Goal: Information Seeking & Learning: Learn about a topic

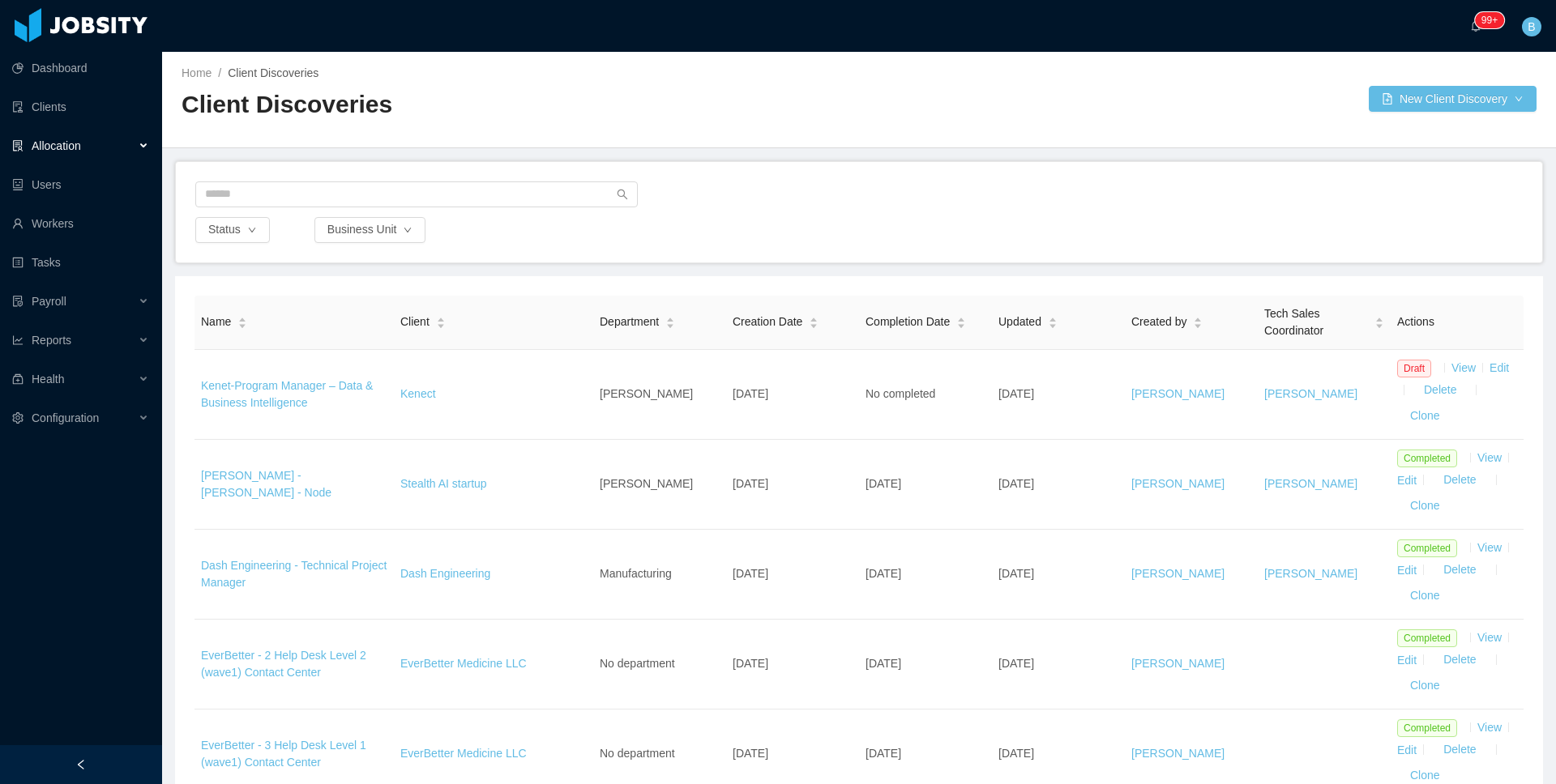
scroll to position [33, 0]
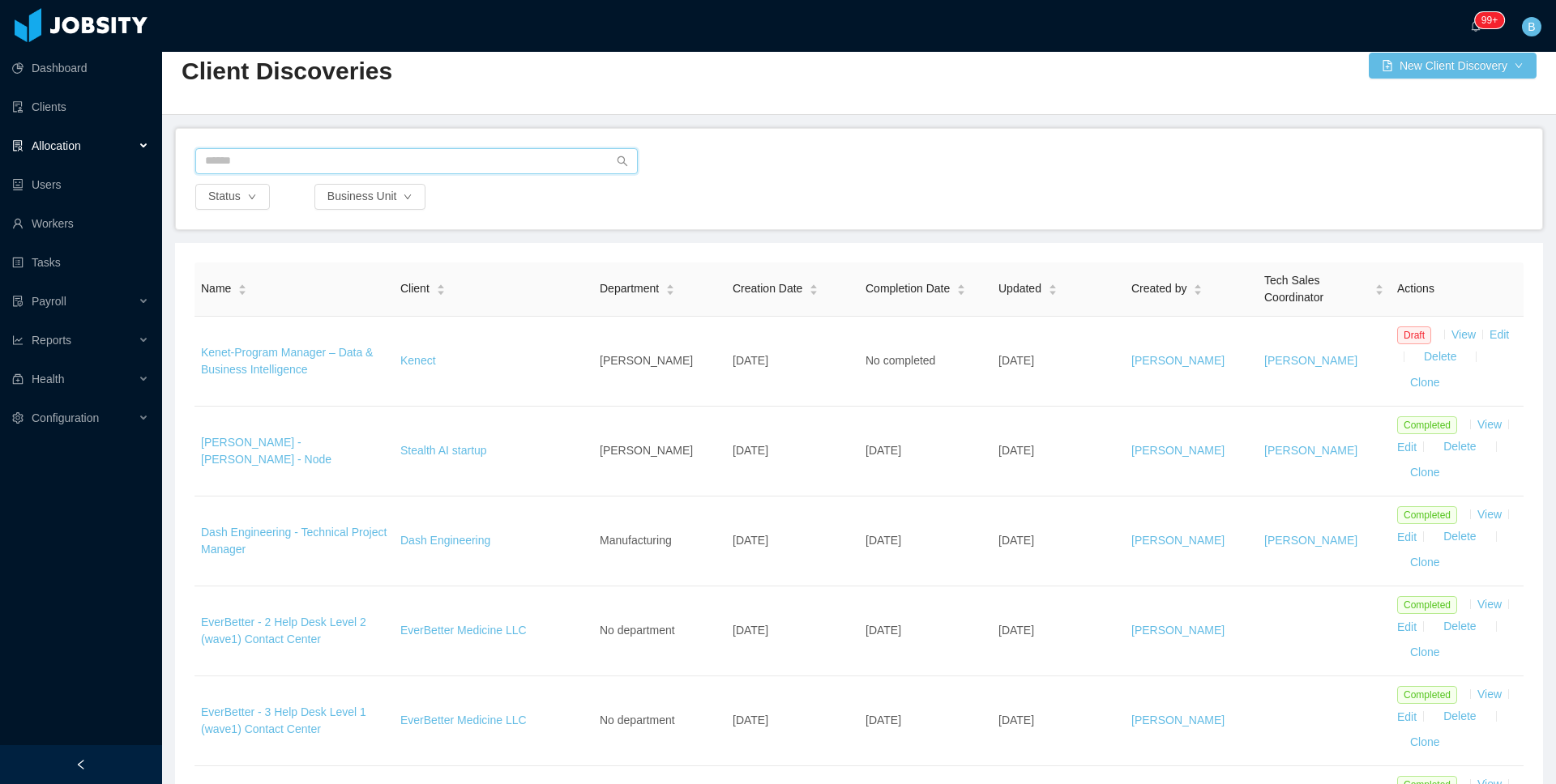
click at [453, 158] on input "text" at bounding box center [416, 160] width 443 height 26
click at [55, 106] on link "Clients" at bounding box center [80, 106] width 137 height 32
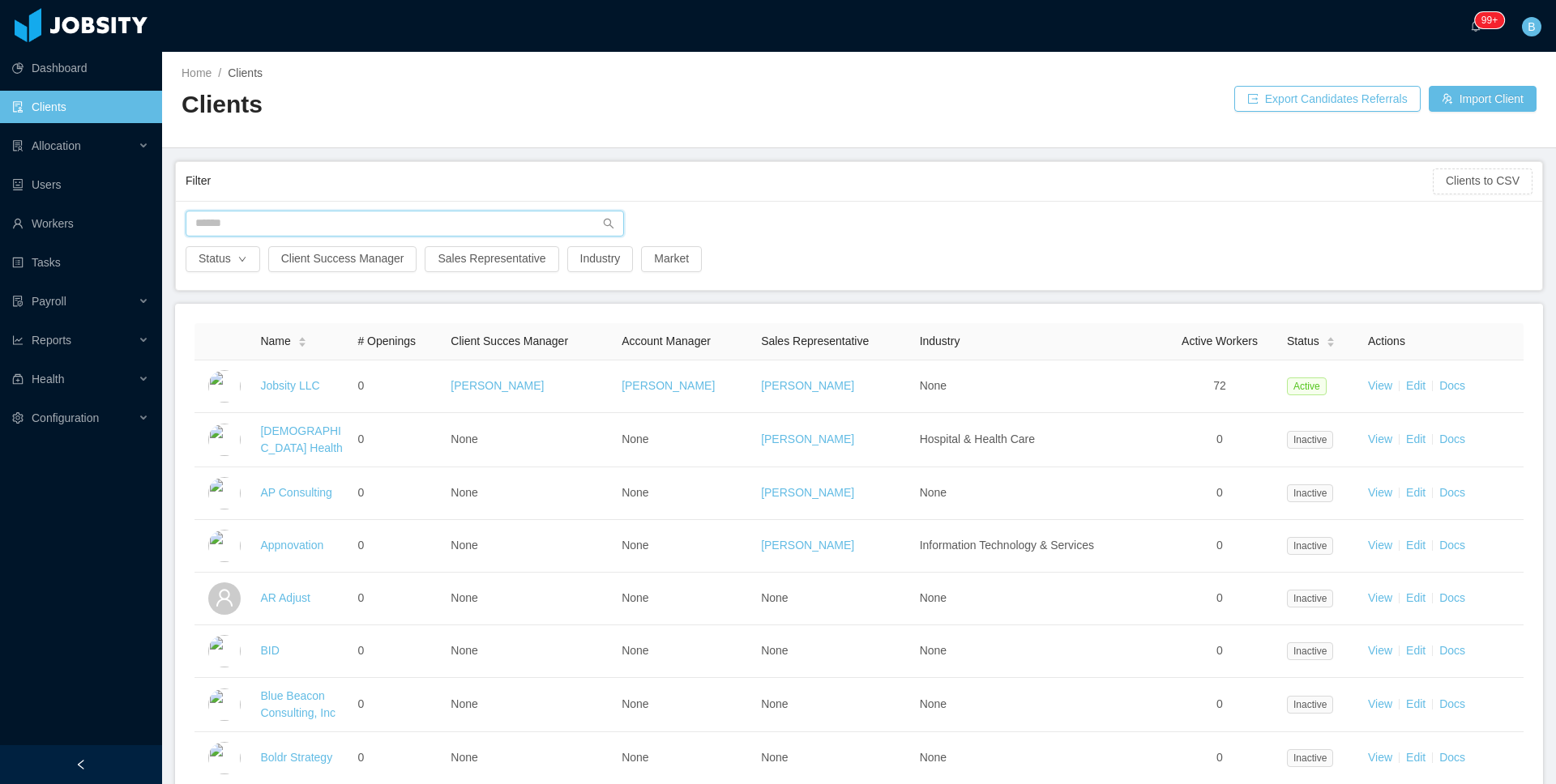
click at [326, 218] on input "text" at bounding box center [405, 224] width 438 height 26
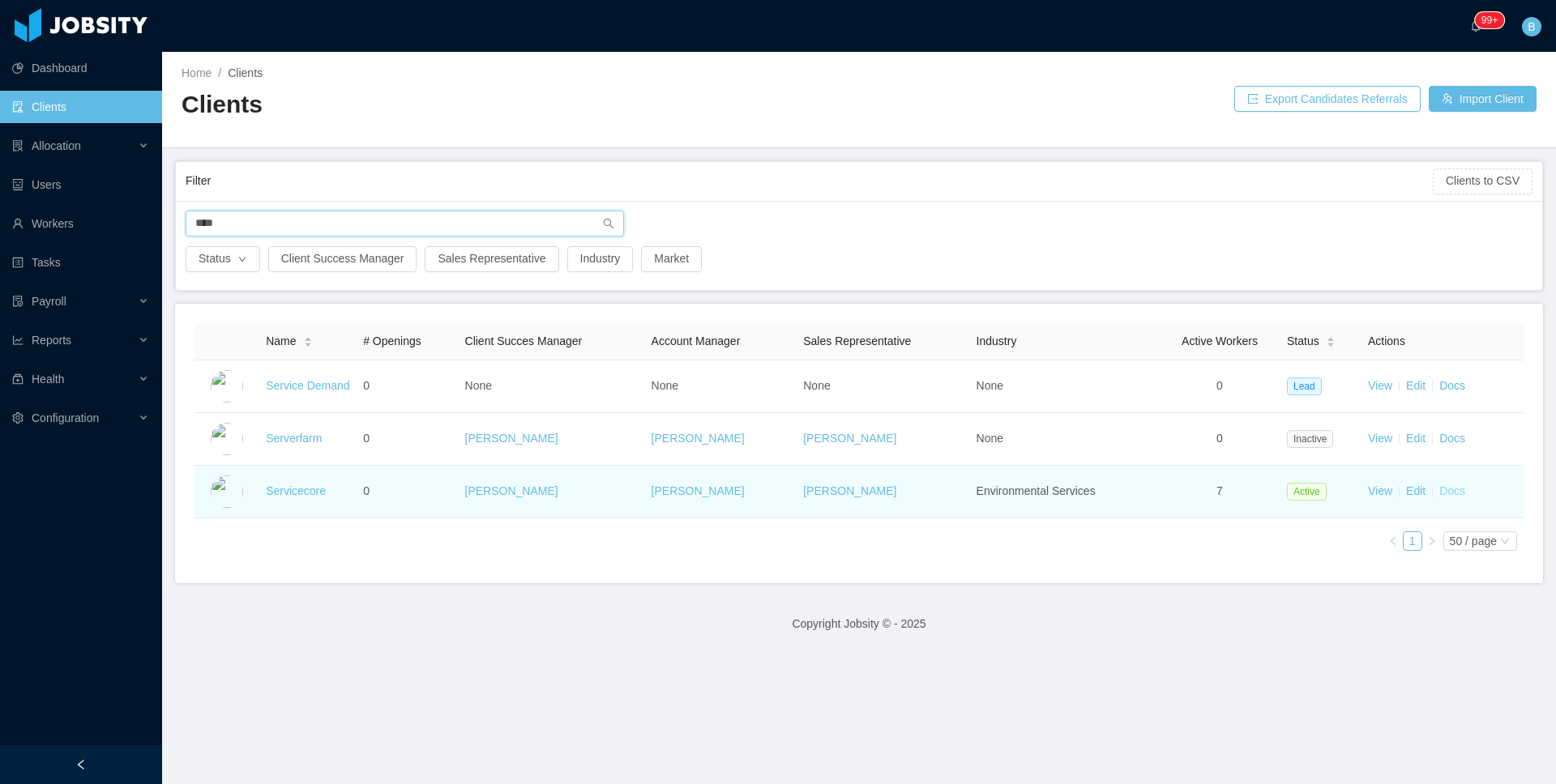
type input "****"
click at [1439, 486] on link "Docs" at bounding box center [1452, 490] width 26 height 13
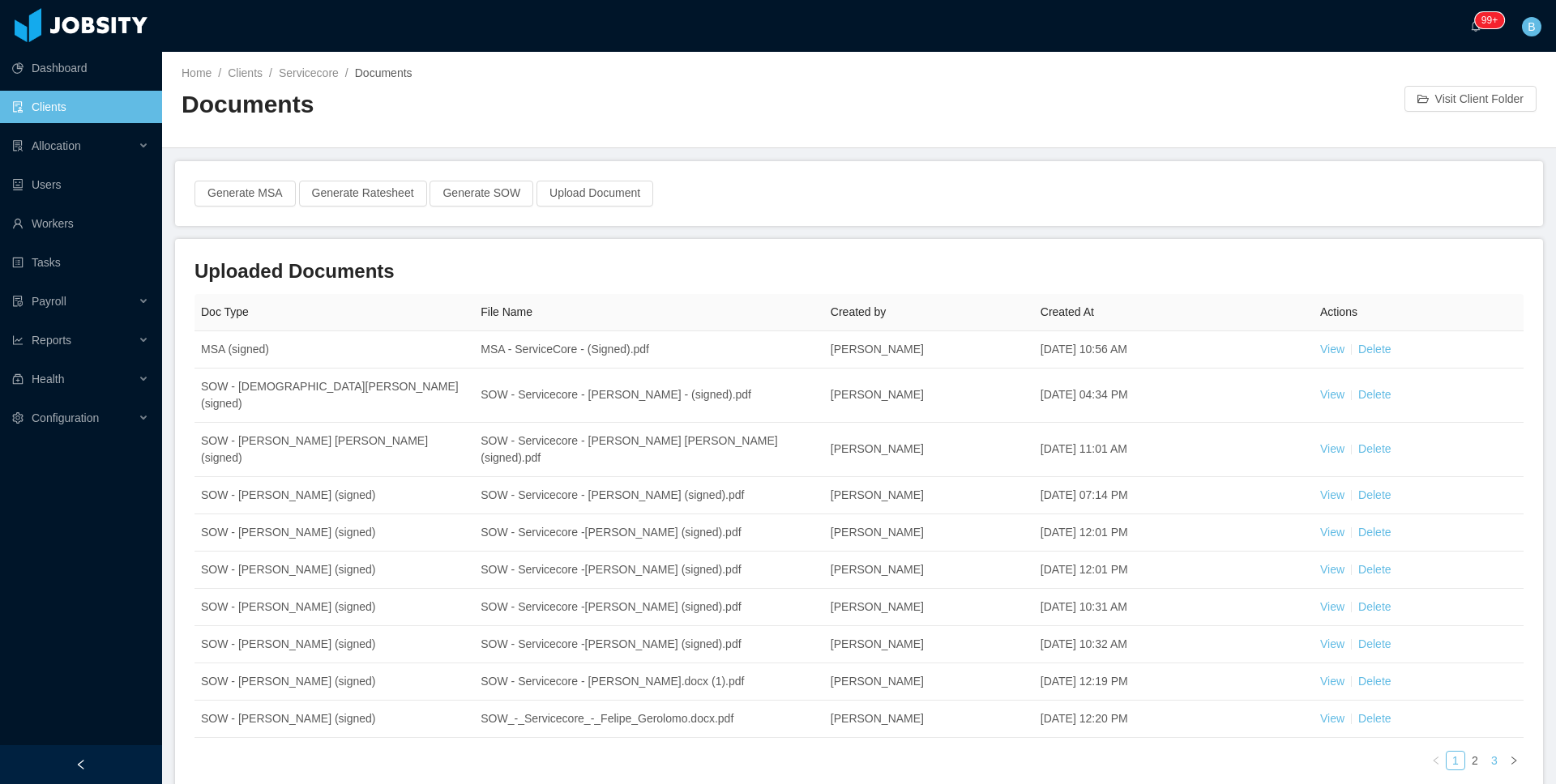
click at [1485, 752] on link "3" at bounding box center [1494, 761] width 18 height 18
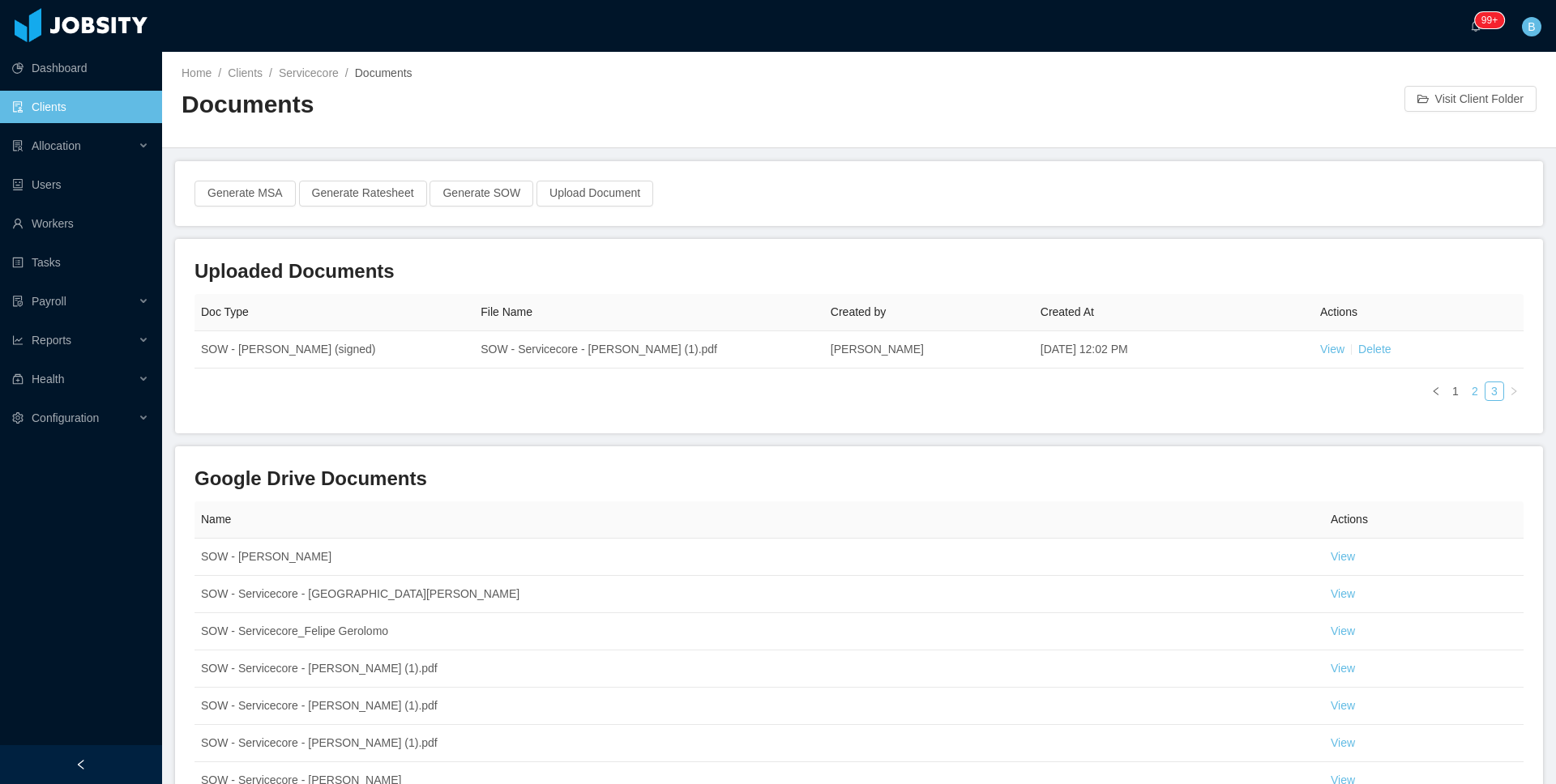
click at [1466, 391] on link "2" at bounding box center [1474, 391] width 18 height 18
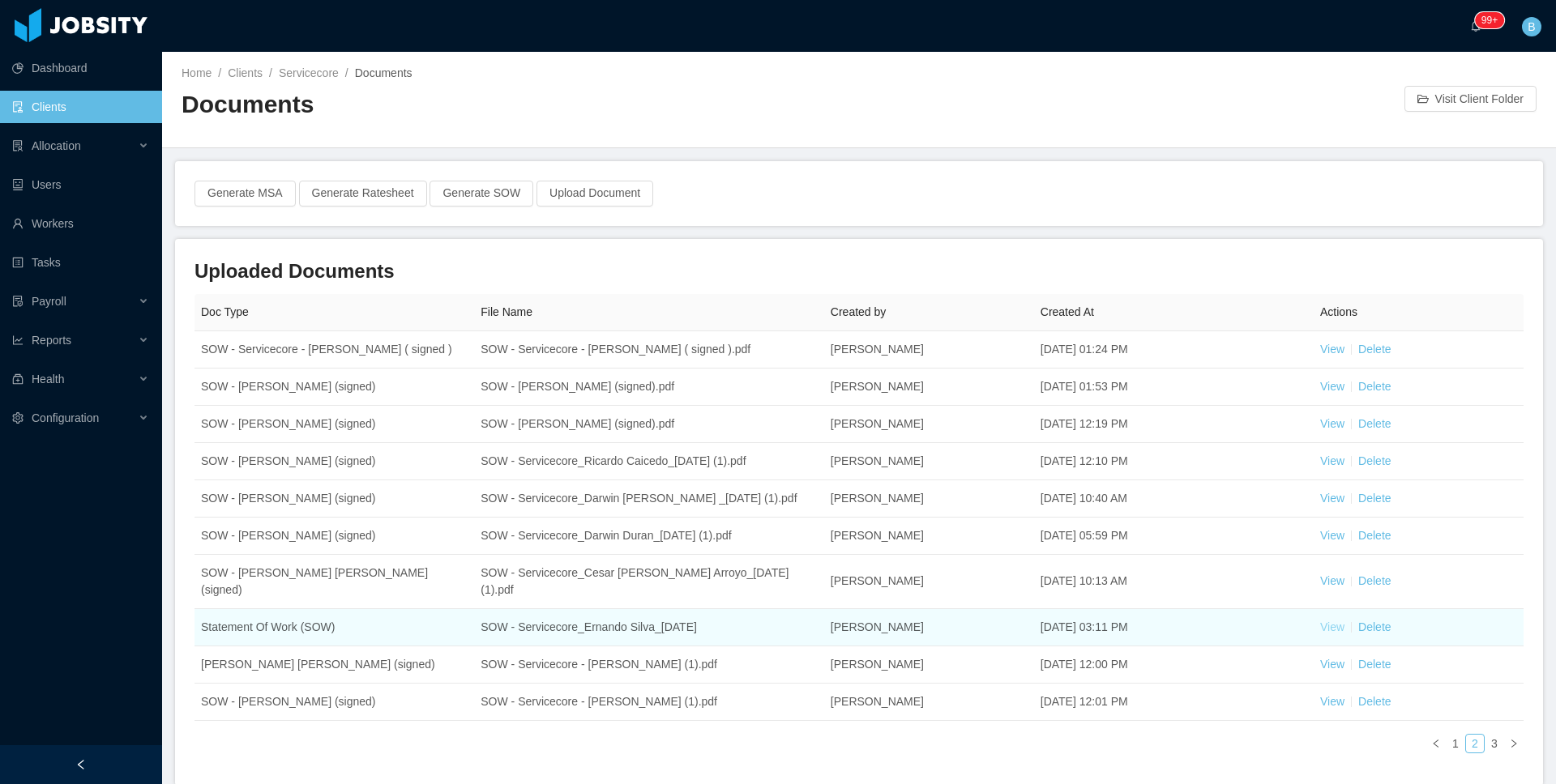
click at [1322, 621] on link "View" at bounding box center [1331, 626] width 24 height 13
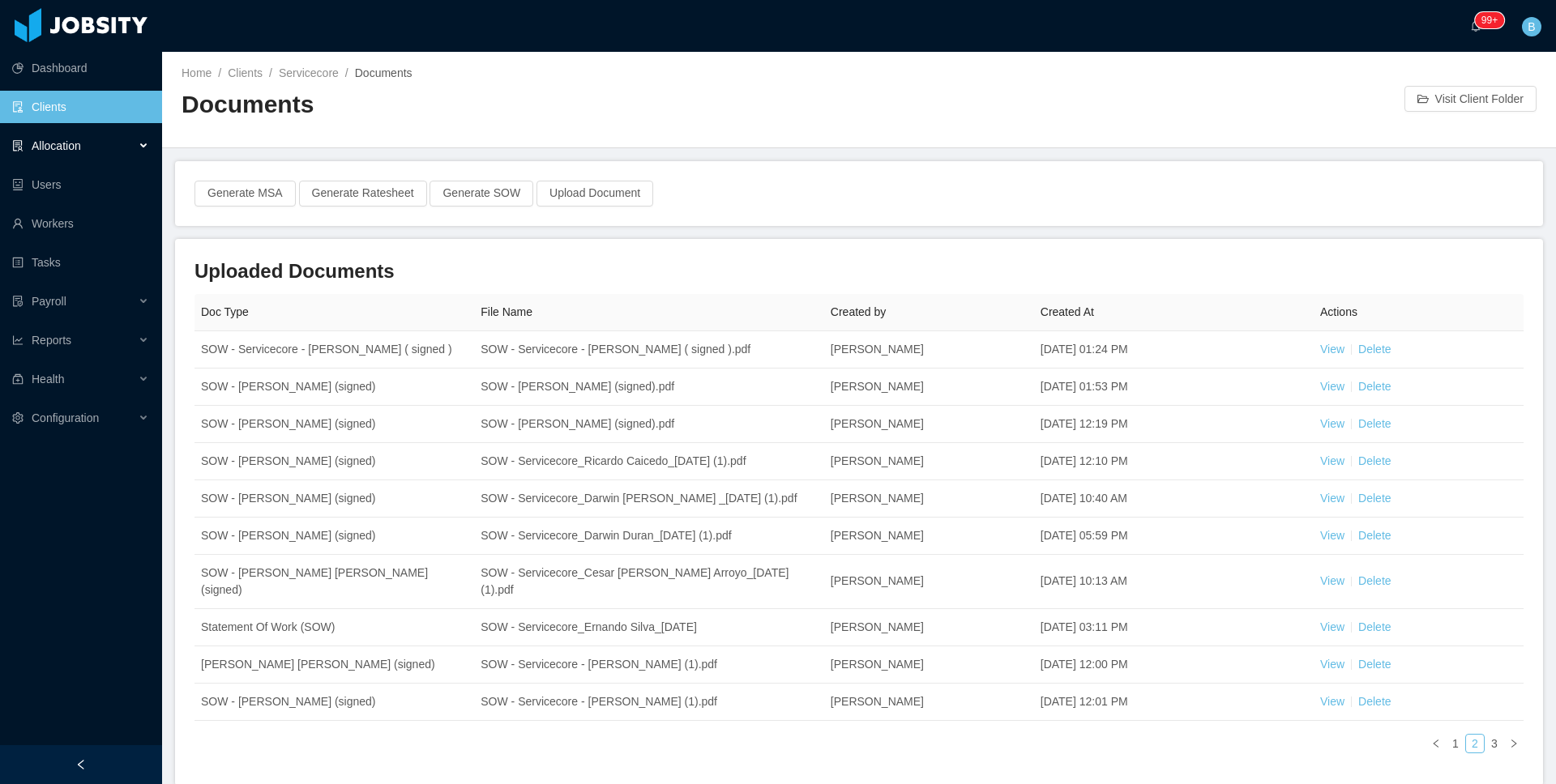
click at [62, 148] on span "Allocation" at bounding box center [55, 145] width 50 height 13
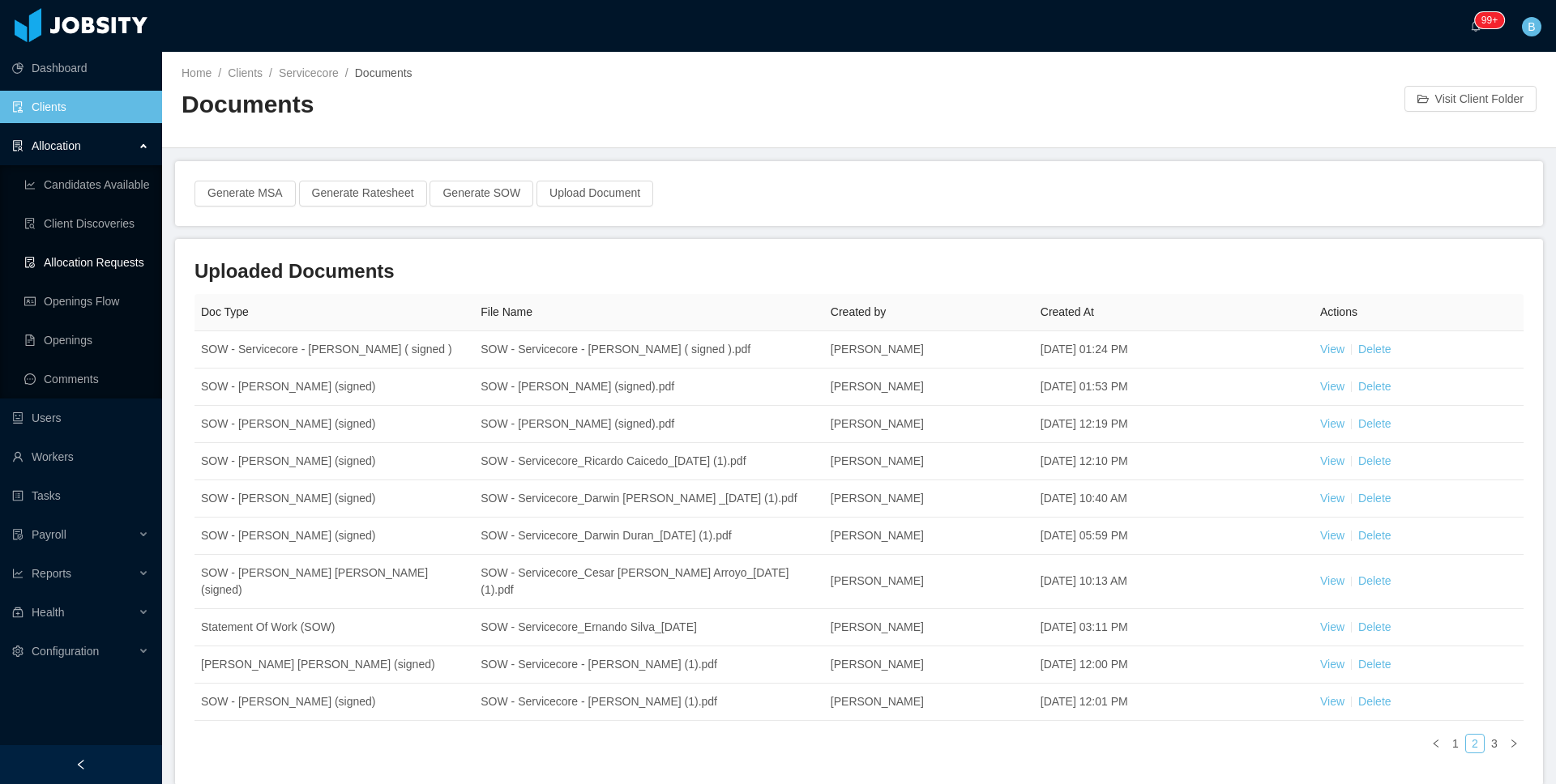
click at [80, 262] on link "Allocation Requests" at bounding box center [87, 262] width 125 height 32
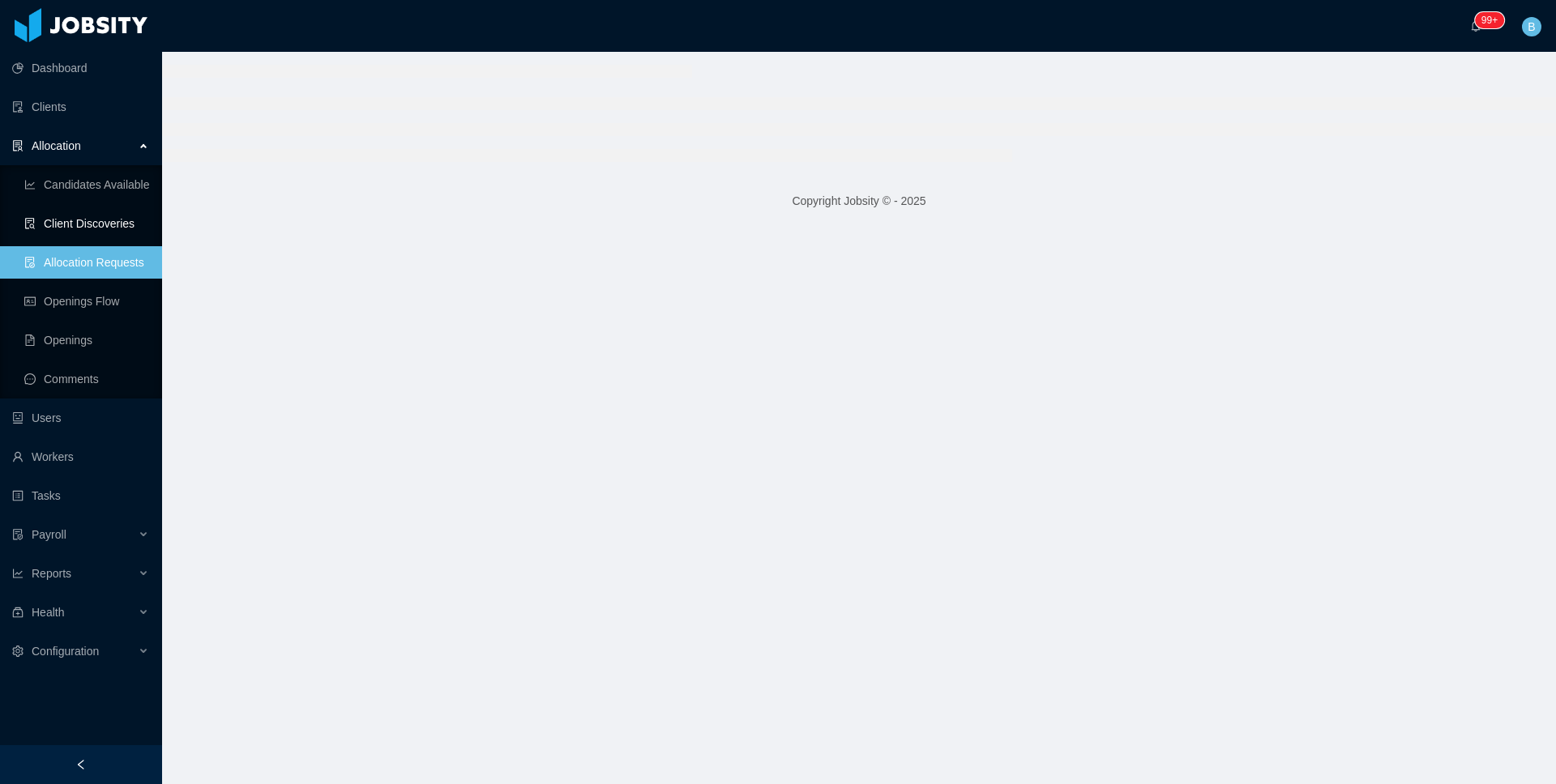
click at [92, 214] on link "Client Discoveries" at bounding box center [87, 223] width 125 height 32
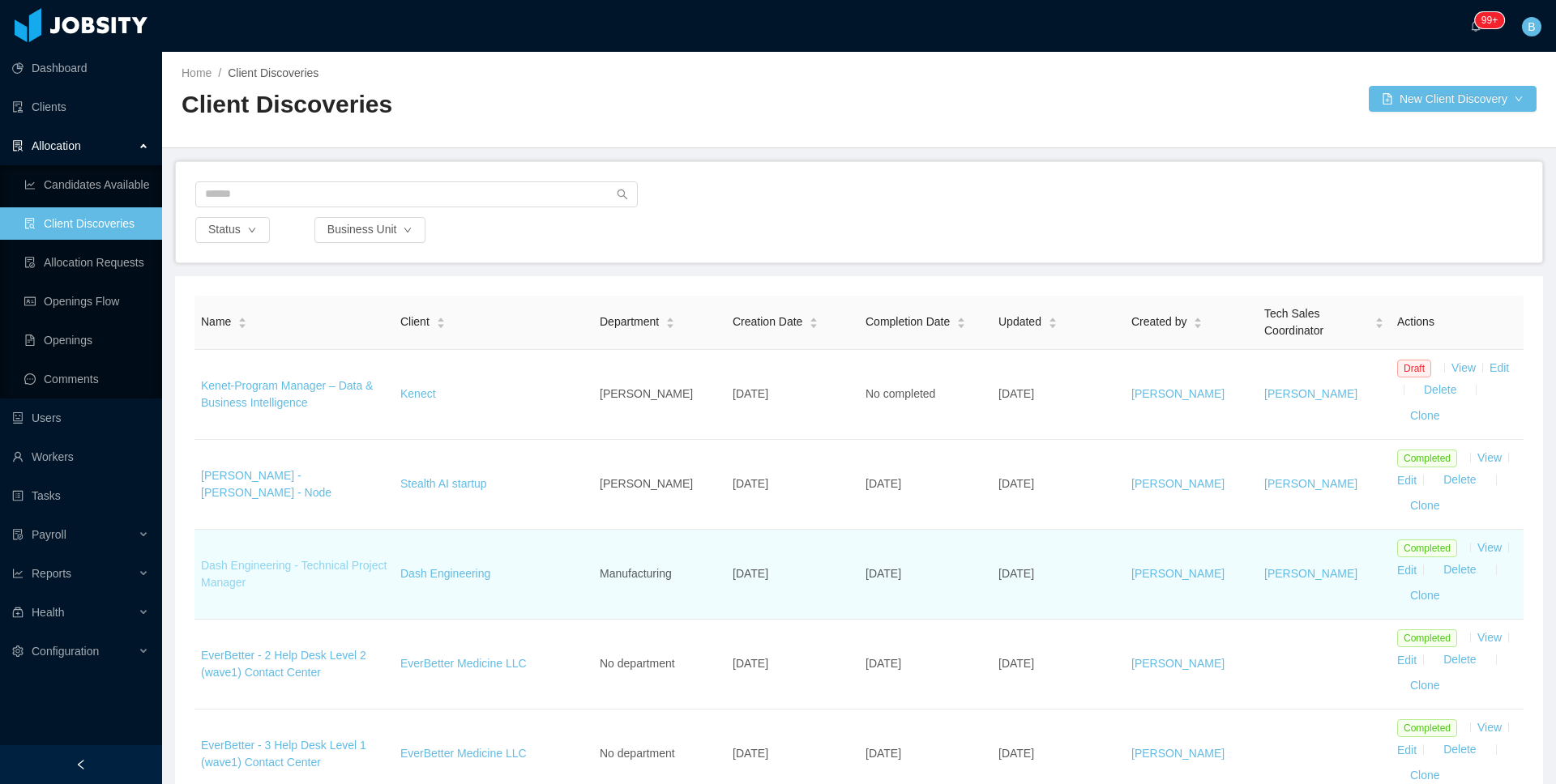
click at [327, 569] on link "Dash Engineering - Technical Project Manager" at bounding box center [294, 574] width 186 height 30
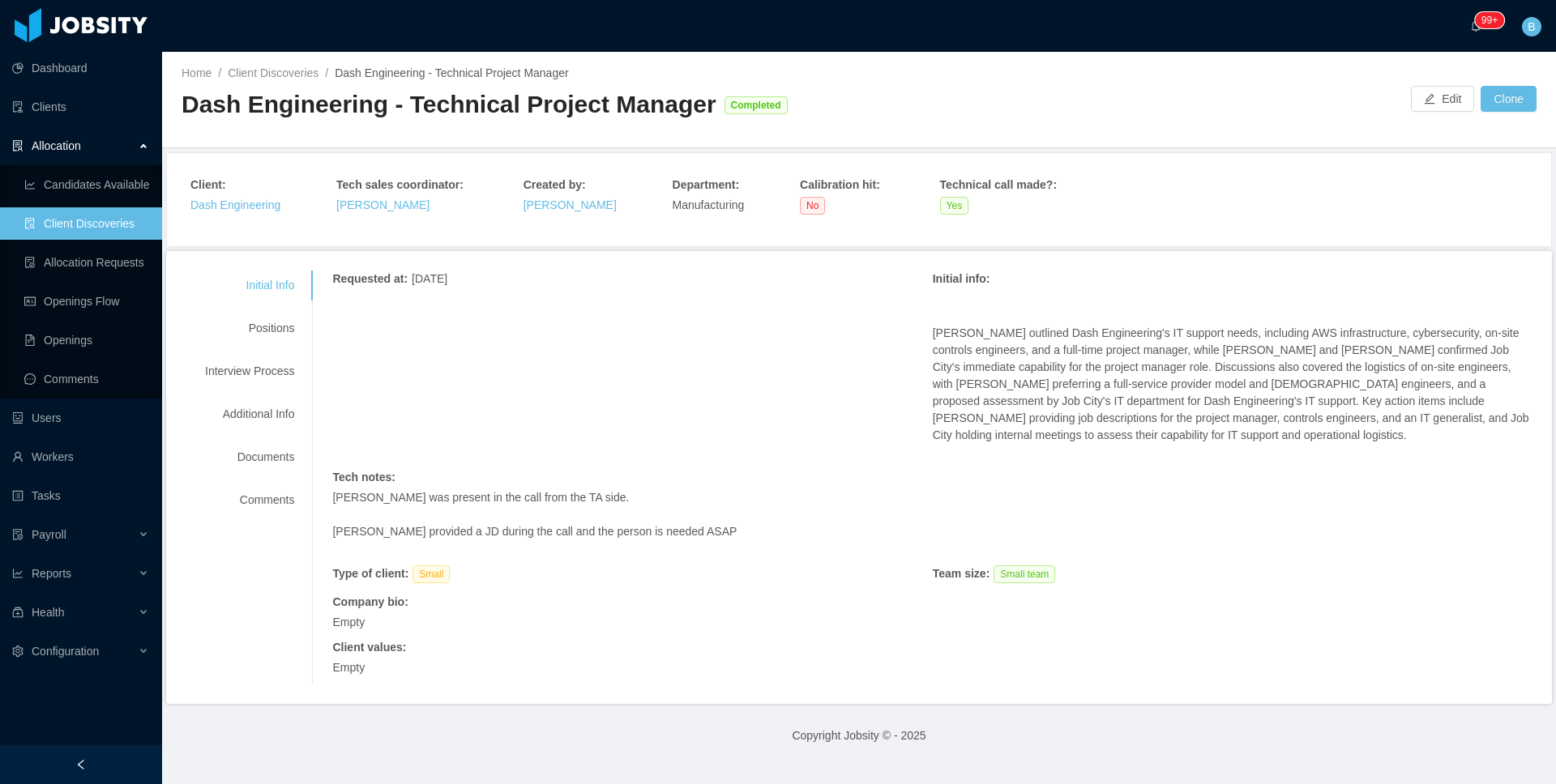
click at [270, 84] on div "Home / Client Discoveries / Dash Engineering - Technical Project Manager / Dash…" at bounding box center [521, 99] width 677 height 69
click at [283, 74] on link "Client Discoveries" at bounding box center [272, 72] width 90 height 13
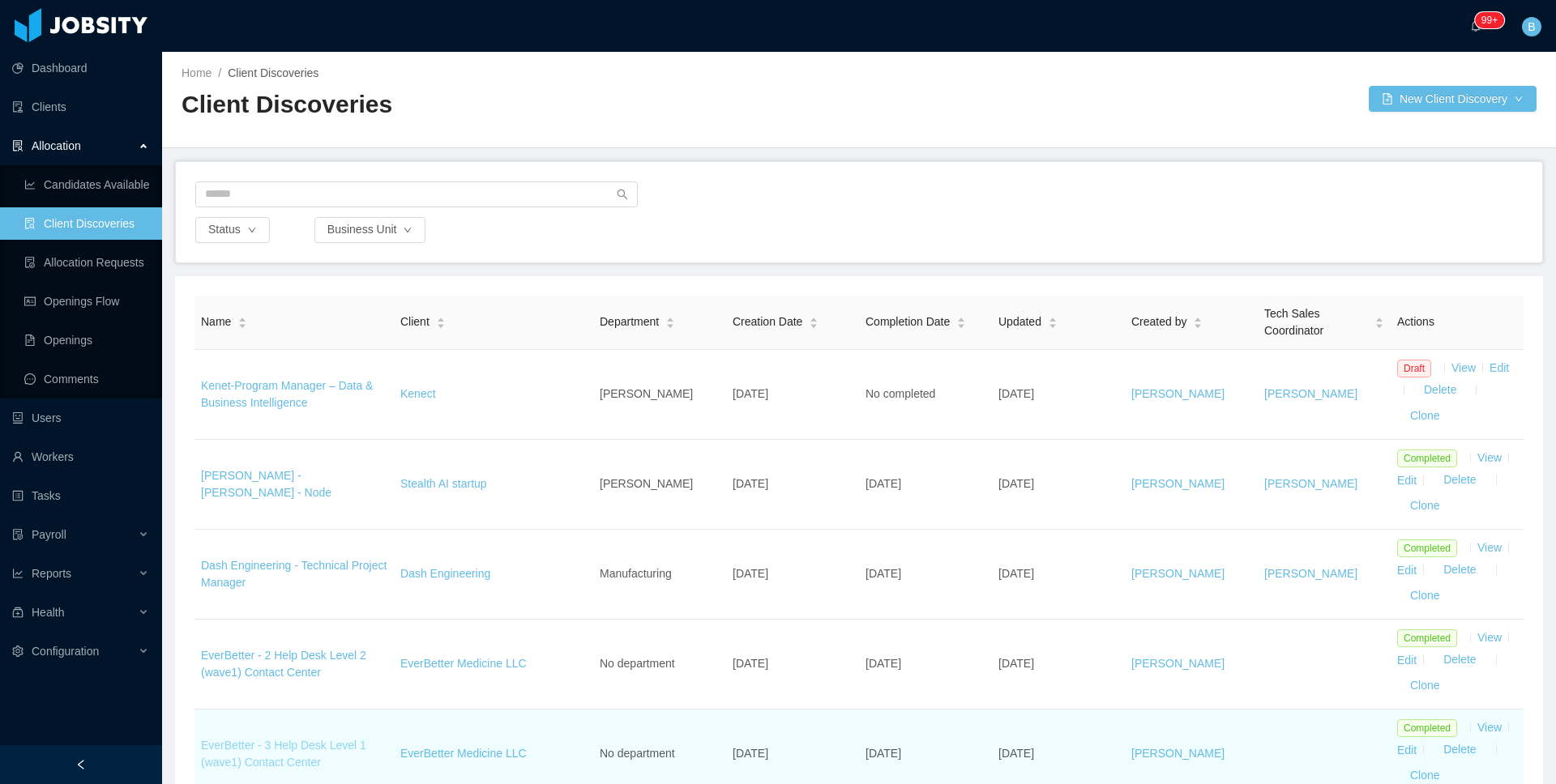
click at [244, 750] on link "EverBetter - 3 Help Desk Level 1 (wave1) Contact Center" at bounding box center [284, 753] width 165 height 30
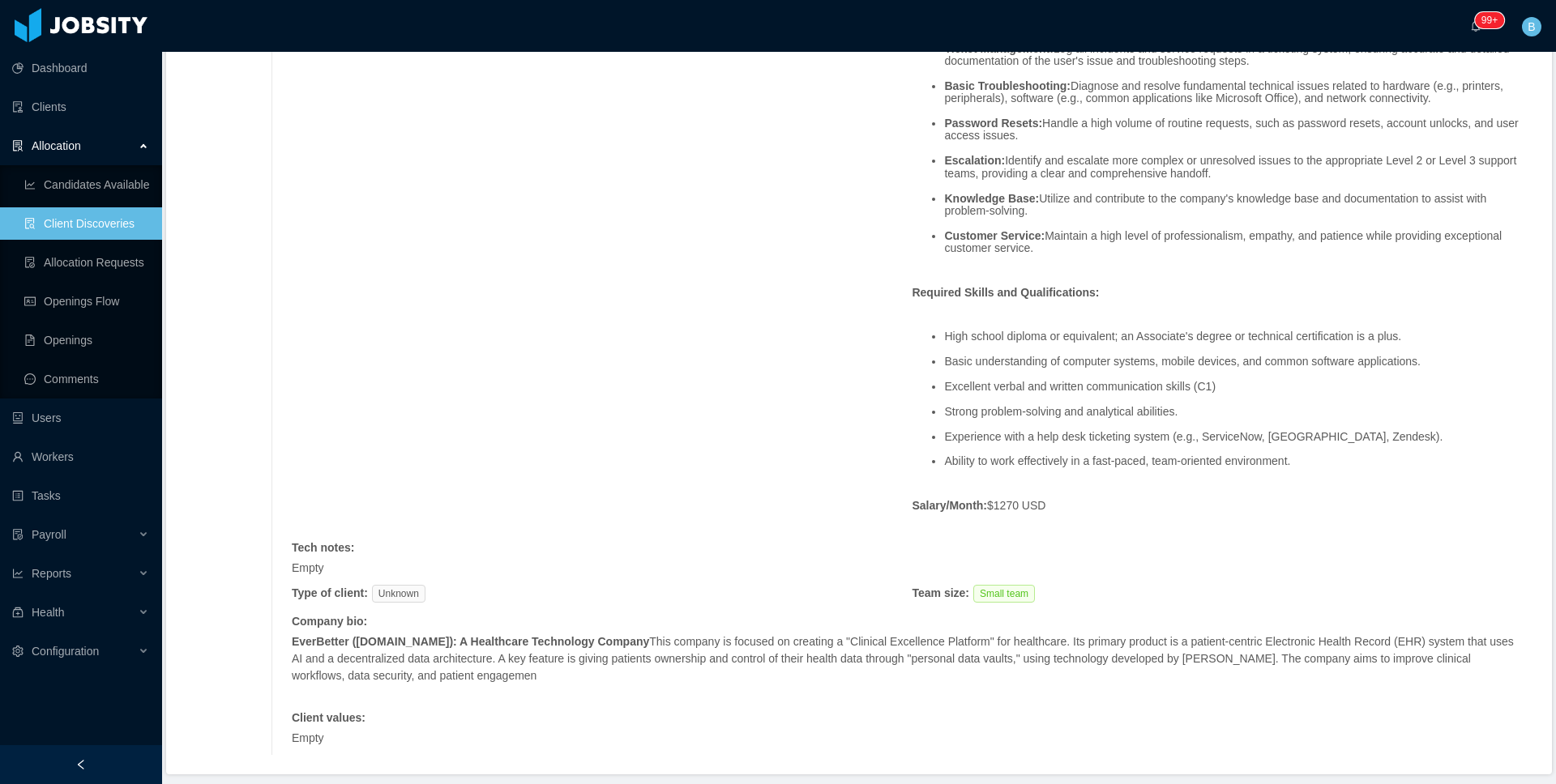
scroll to position [619, 0]
click at [744, 258] on div "Requested at : September 3, 2025 Initial info : Requirement : 3 Agents Help Des…" at bounding box center [912, 219] width 1241 height 1072
drag, startPoint x: 1439, startPoint y: 439, endPoint x: 1502, endPoint y: 421, distance: 65.5
click at [1440, 438] on li "Experience with a help desk ticketing system (e.g., ServiceNow, Jira, Zendesk)." at bounding box center [1238, 437] width 589 height 12
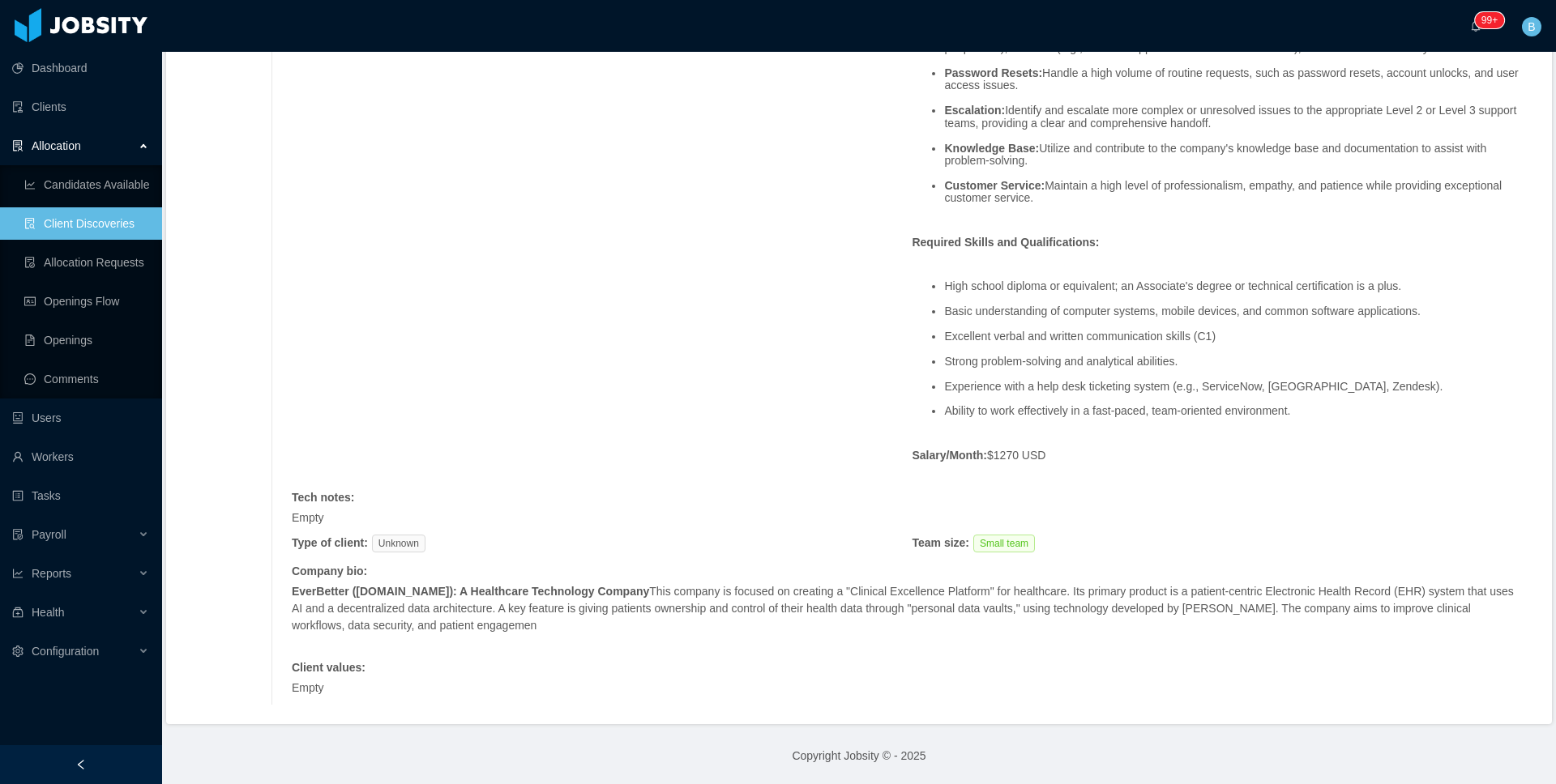
click at [1228, 263] on div "Requirement : 3 Agents Help Desk Level 1 Start Date Jobsity: 9/17/2025 Start Da…" at bounding box center [1222, 67] width 621 height 828
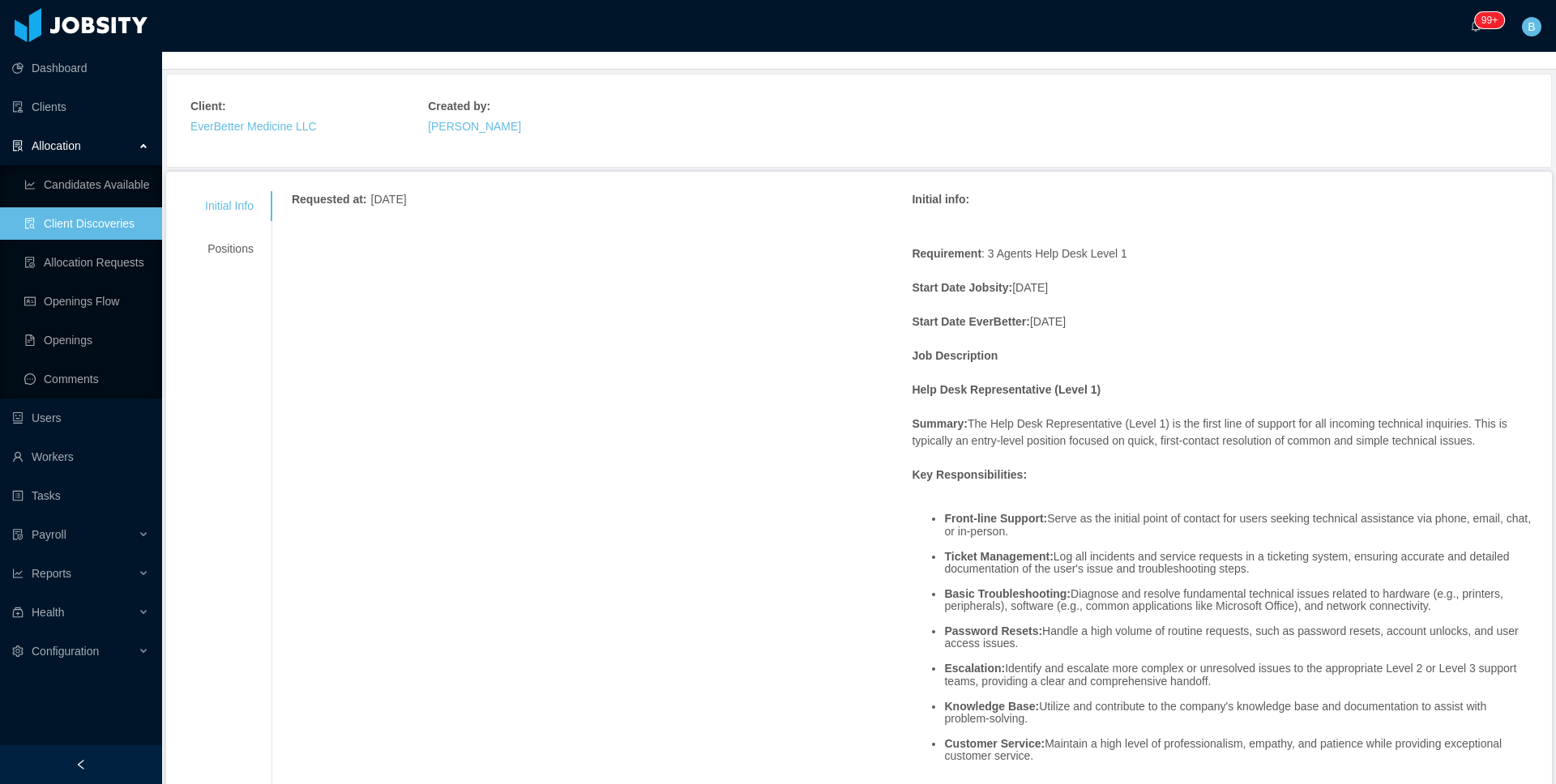
scroll to position [110, 0]
click at [241, 245] on div "Positions" at bounding box center [230, 249] width 88 height 30
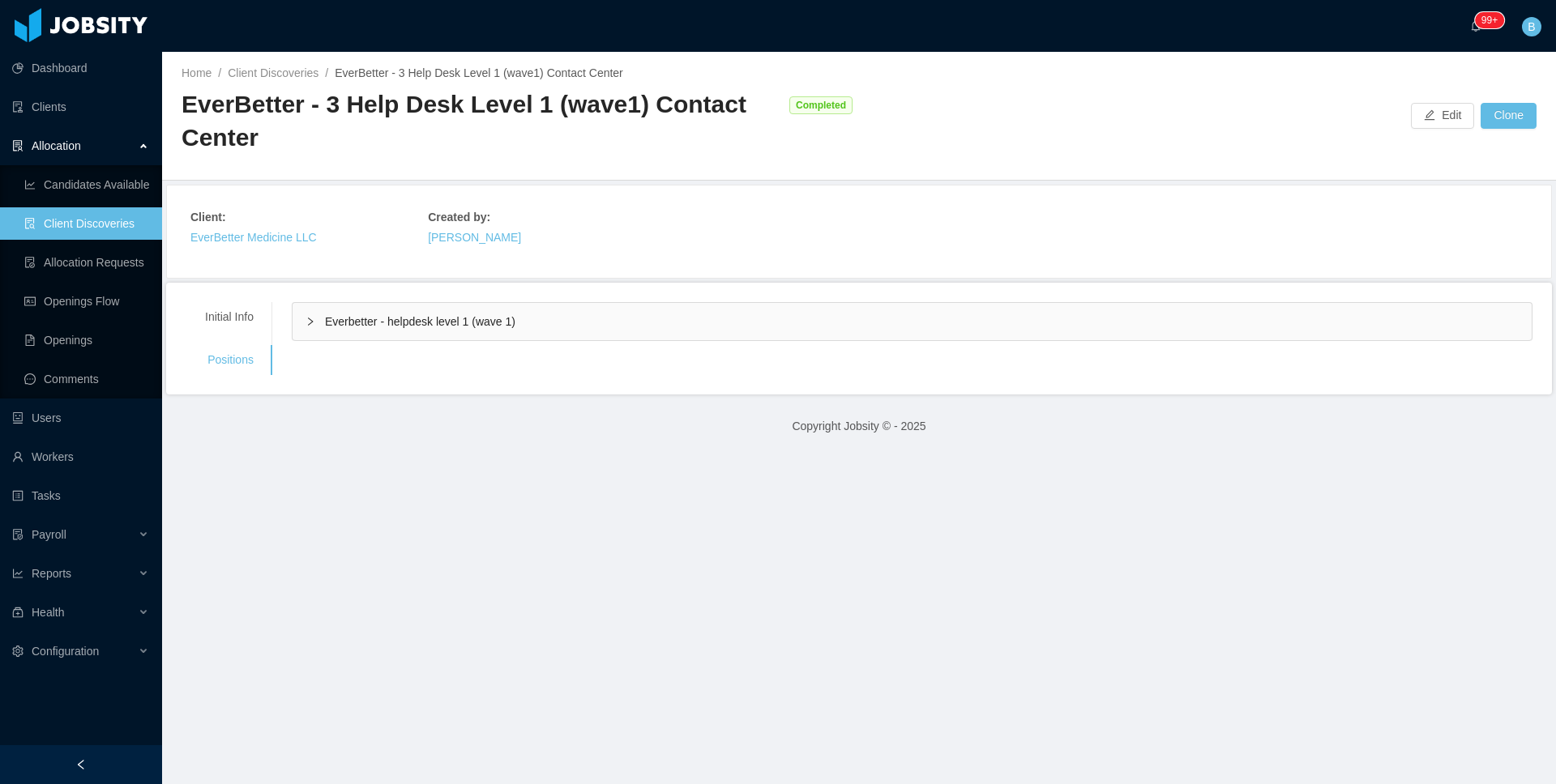
click at [486, 308] on div "Everbetter - helpdesk level 1 (wave 1)" at bounding box center [912, 321] width 1239 height 37
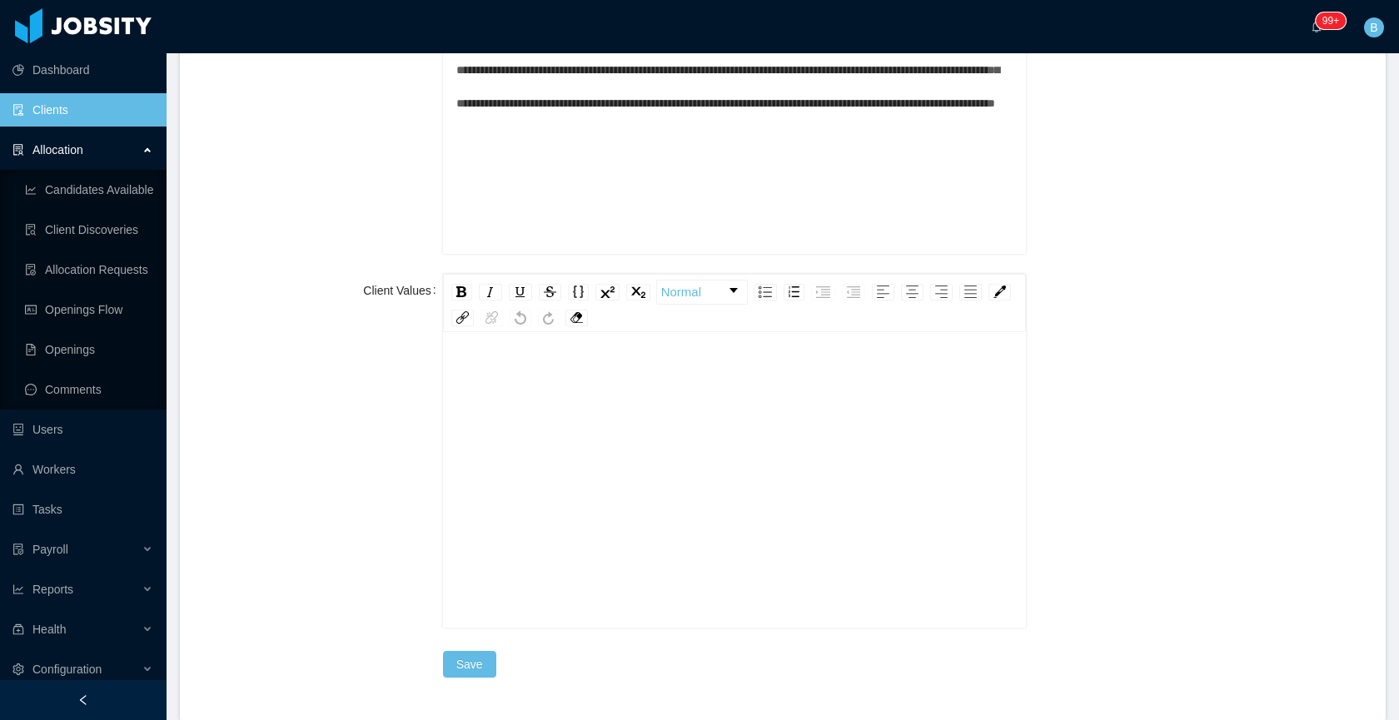
scroll to position [1886, 0]
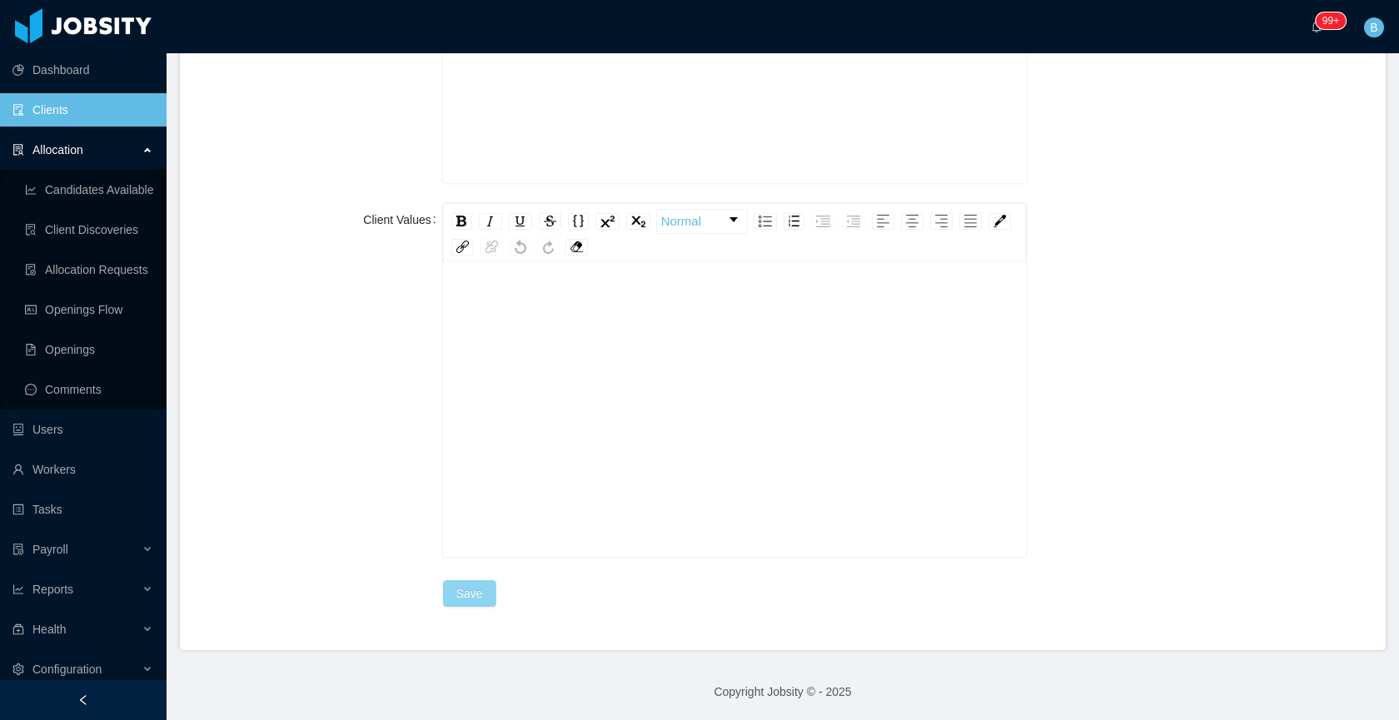
click at [474, 595] on button "Save" at bounding box center [469, 593] width 53 height 27
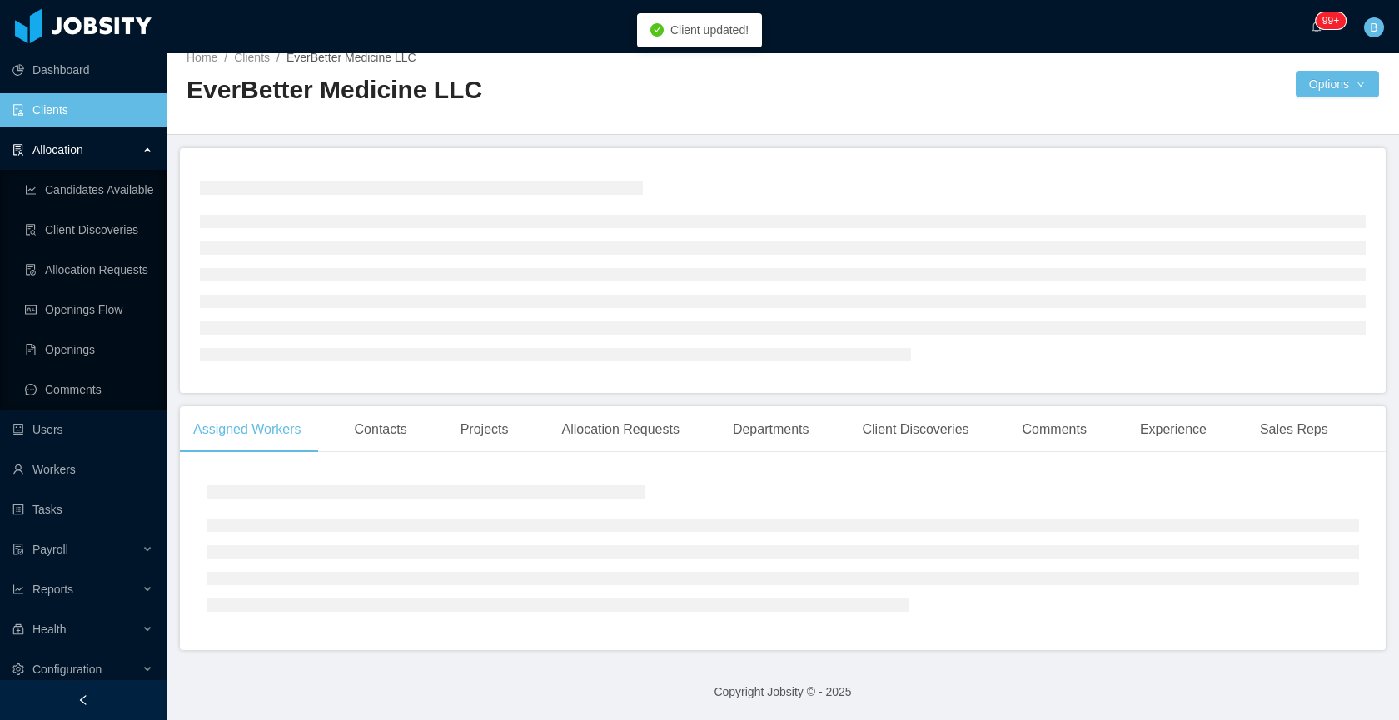
scroll to position [723, 0]
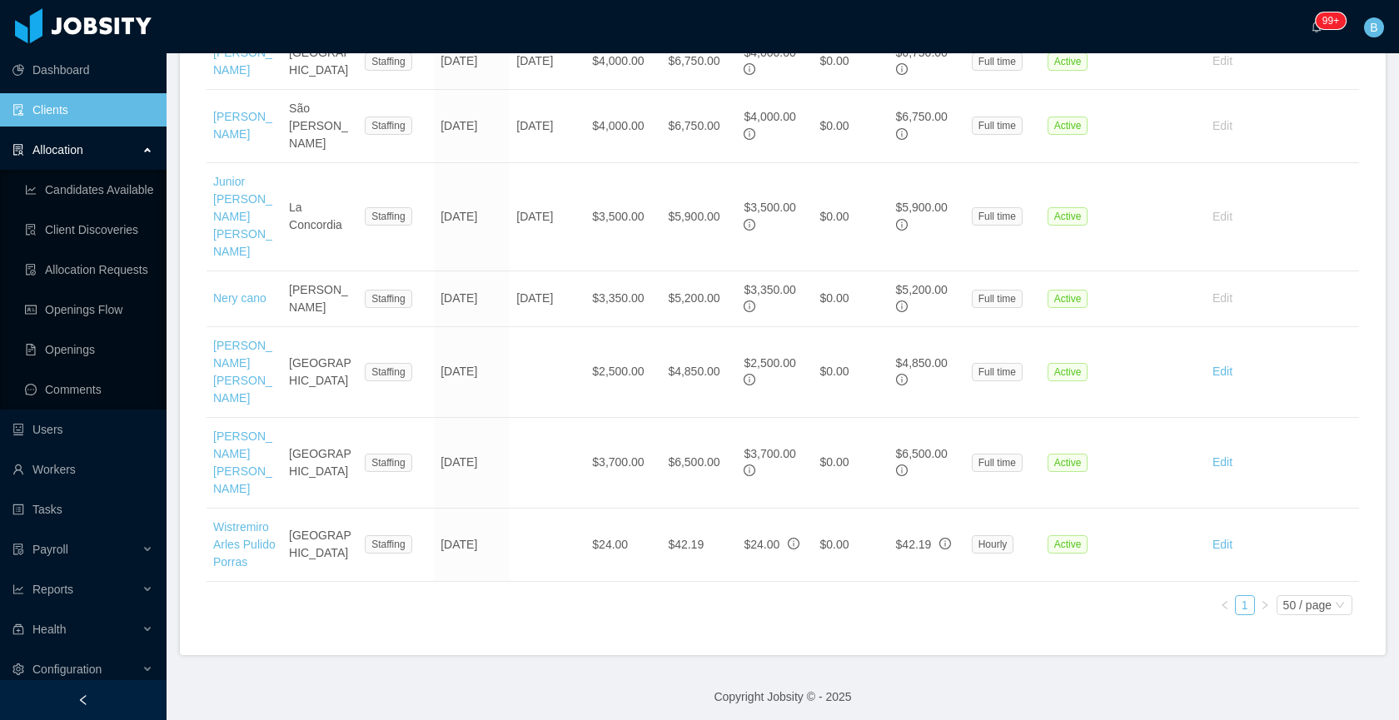
click at [72, 108] on link "Clients" at bounding box center [82, 109] width 141 height 33
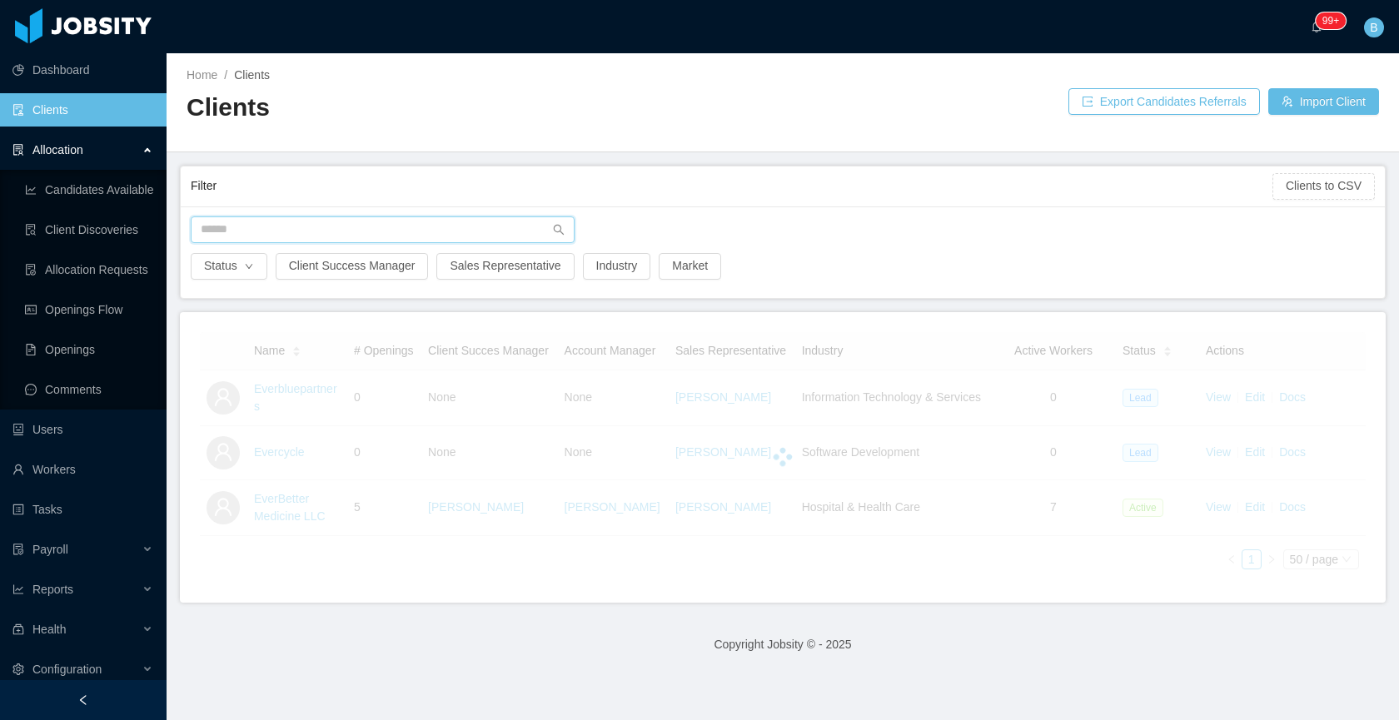
click at [376, 220] on input "text" at bounding box center [383, 230] width 384 height 27
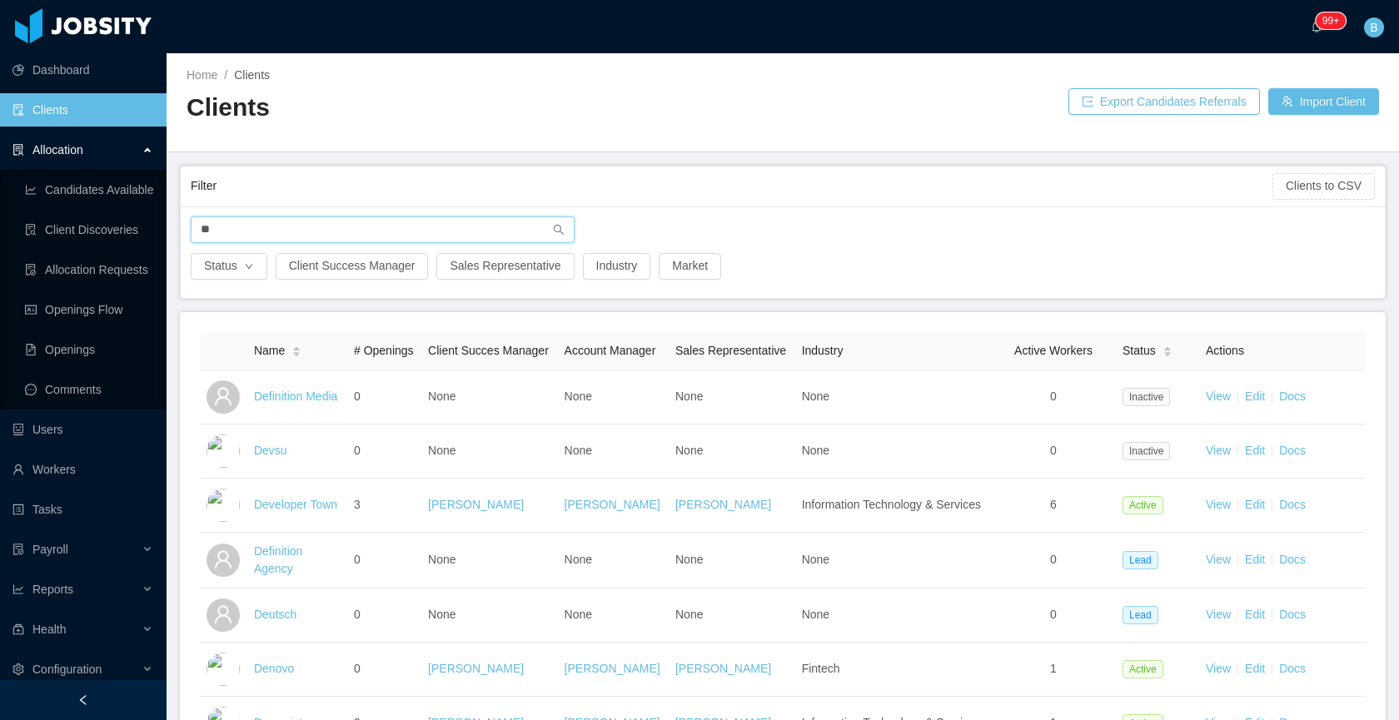
type input "*"
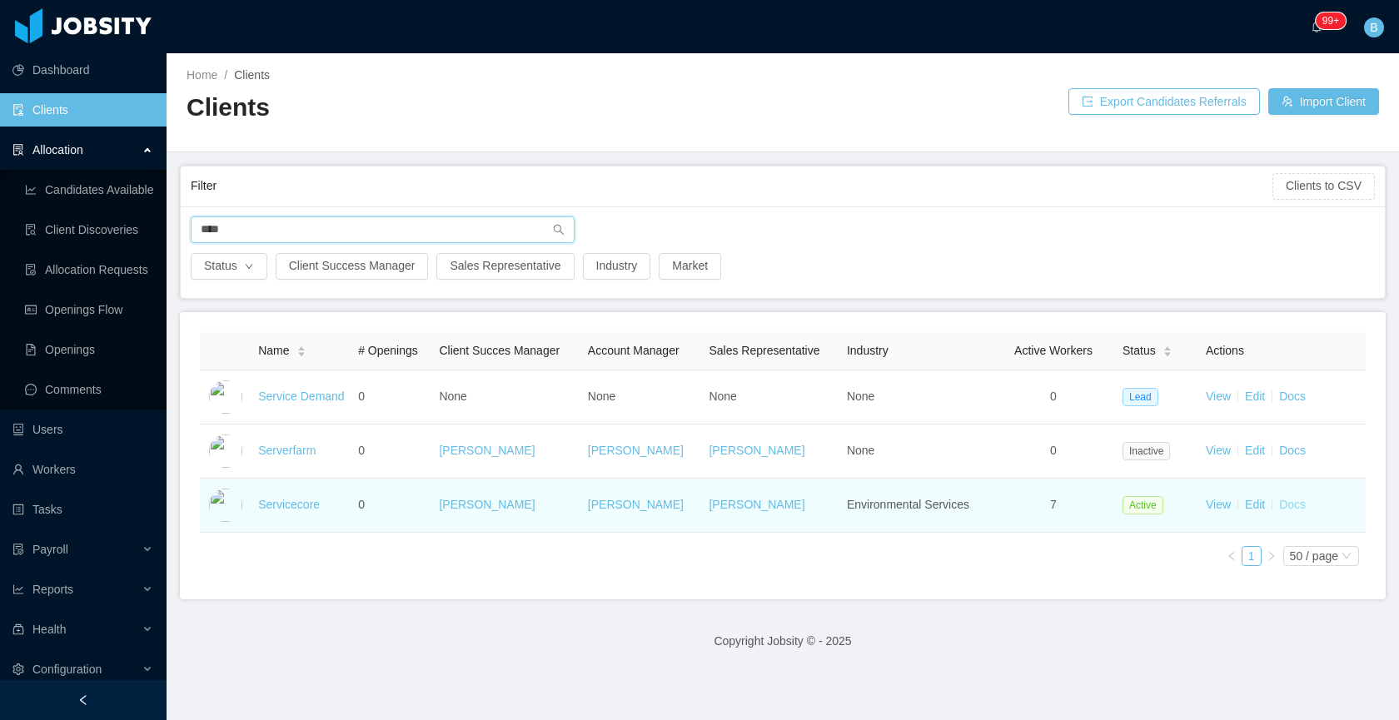
type input "****"
click at [1286, 509] on link "Docs" at bounding box center [1292, 504] width 27 height 13
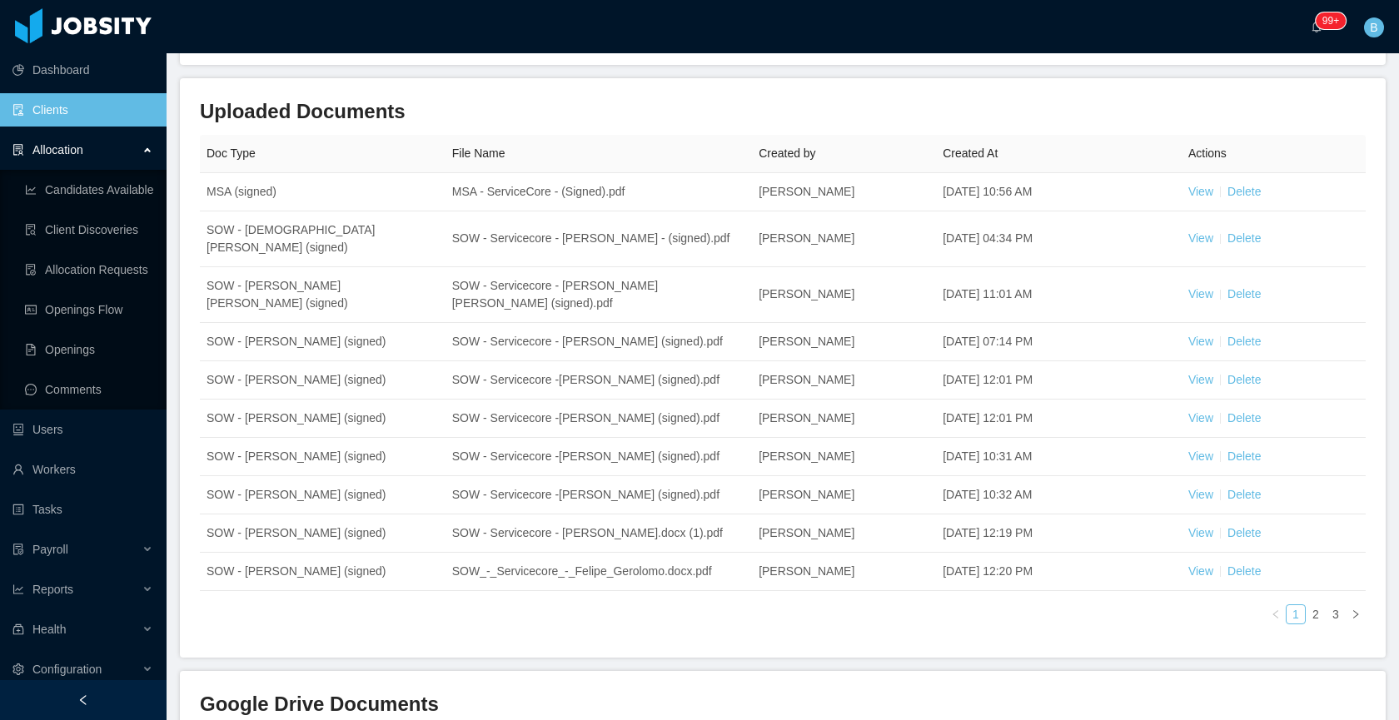
scroll to position [186, 0]
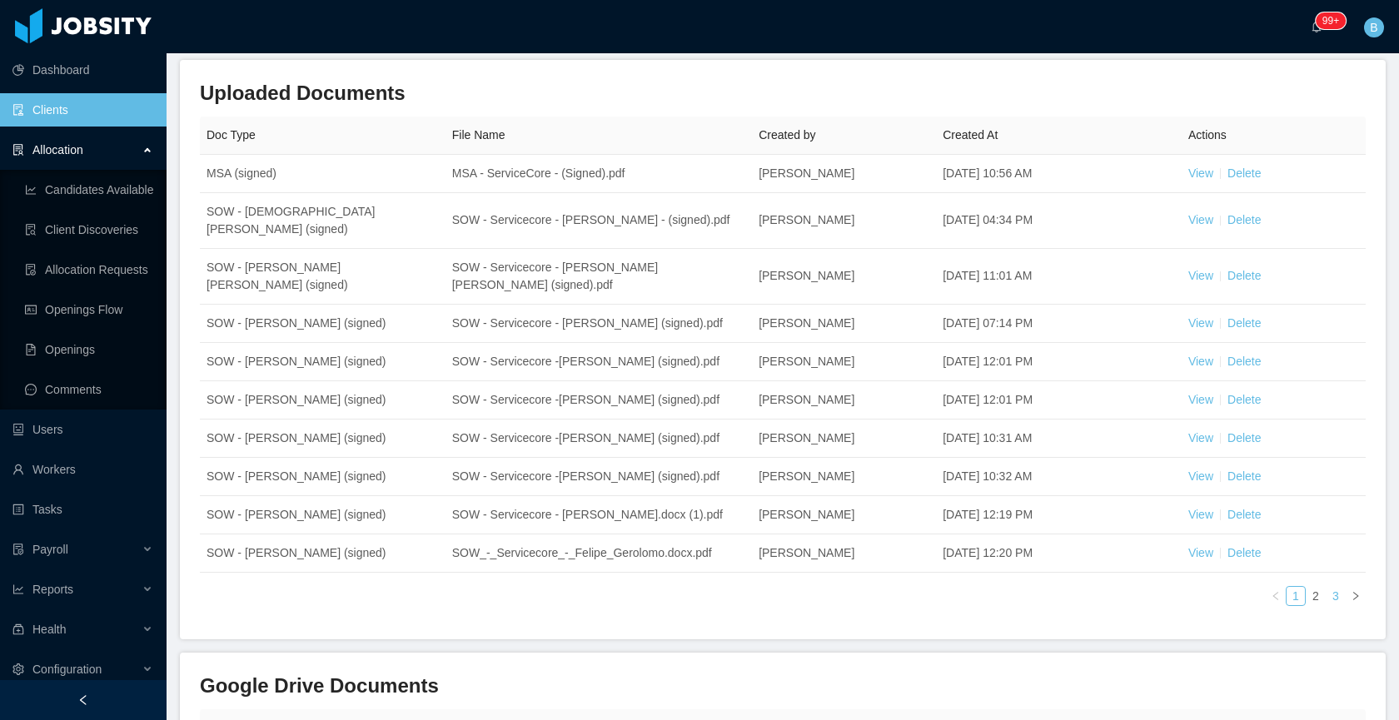
click at [1327, 605] on link "3" at bounding box center [1336, 596] width 18 height 18
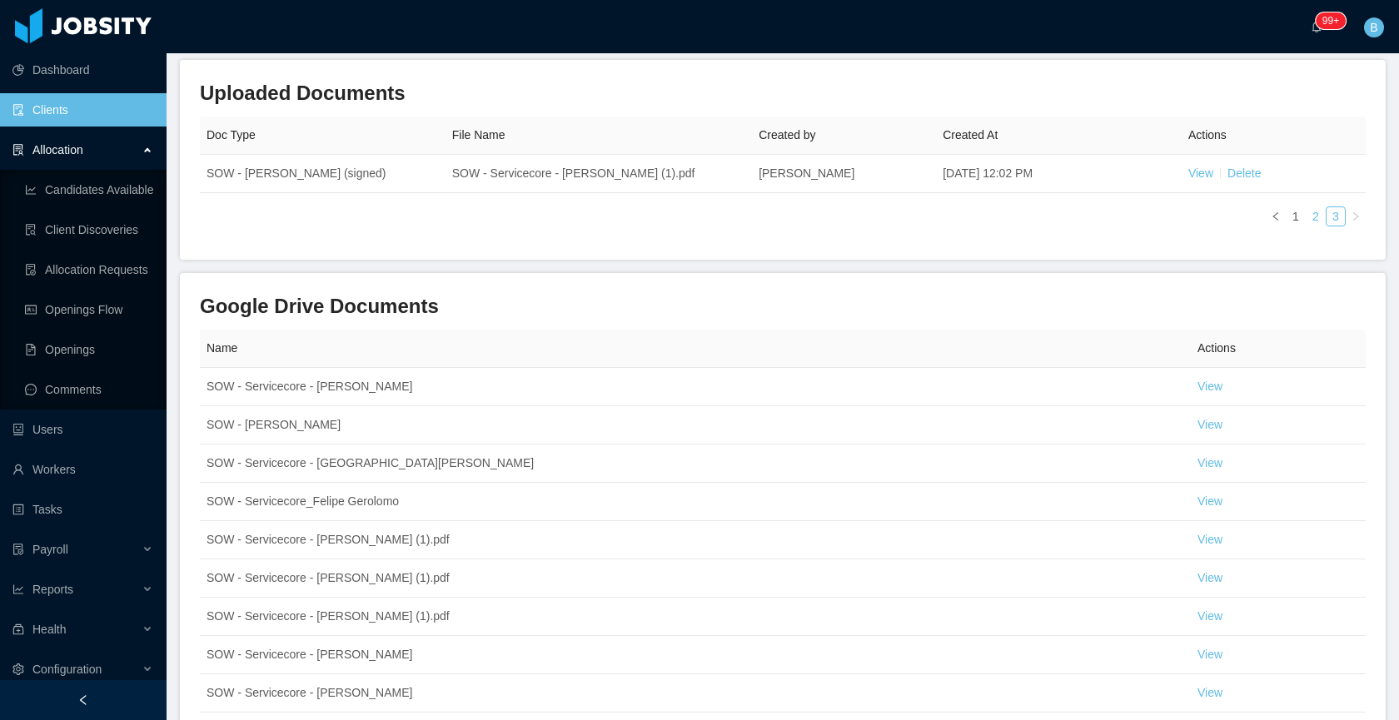
click at [1309, 214] on link "2" at bounding box center [1316, 216] width 18 height 18
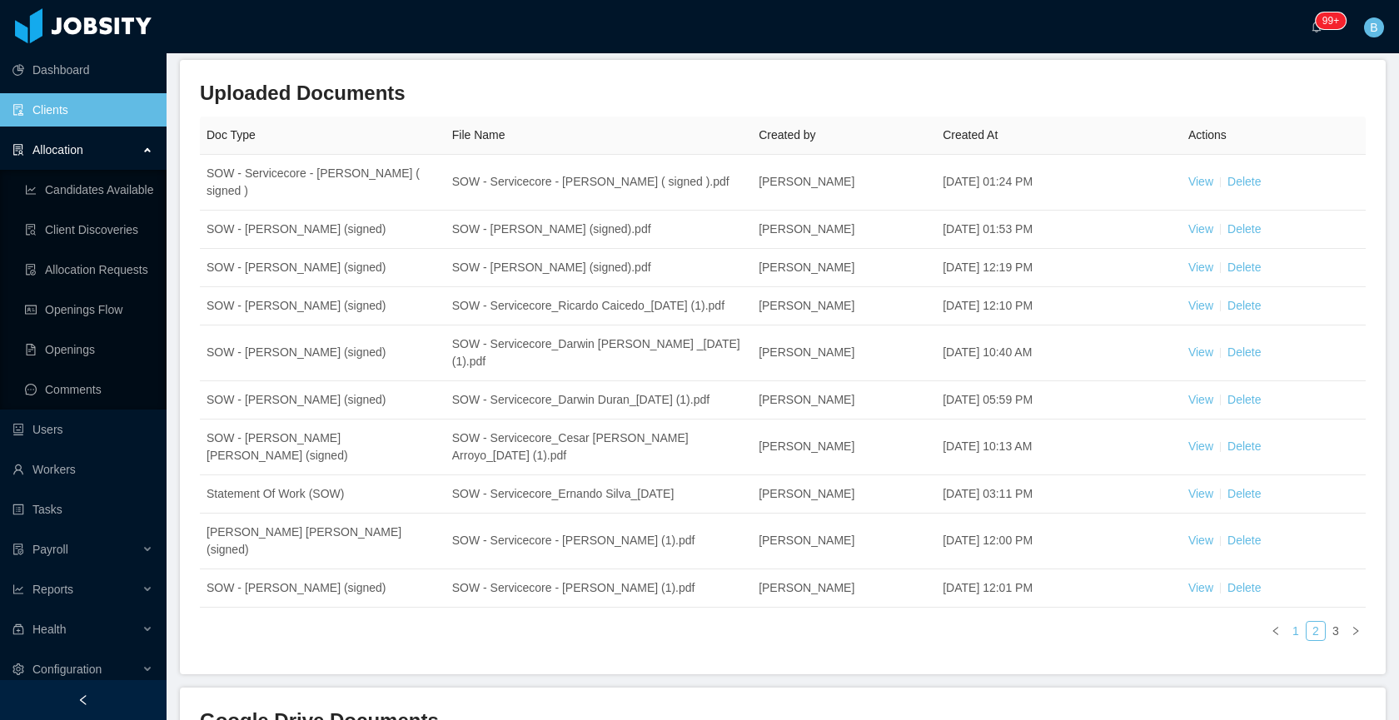
click at [1287, 640] on link "1" at bounding box center [1296, 631] width 18 height 18
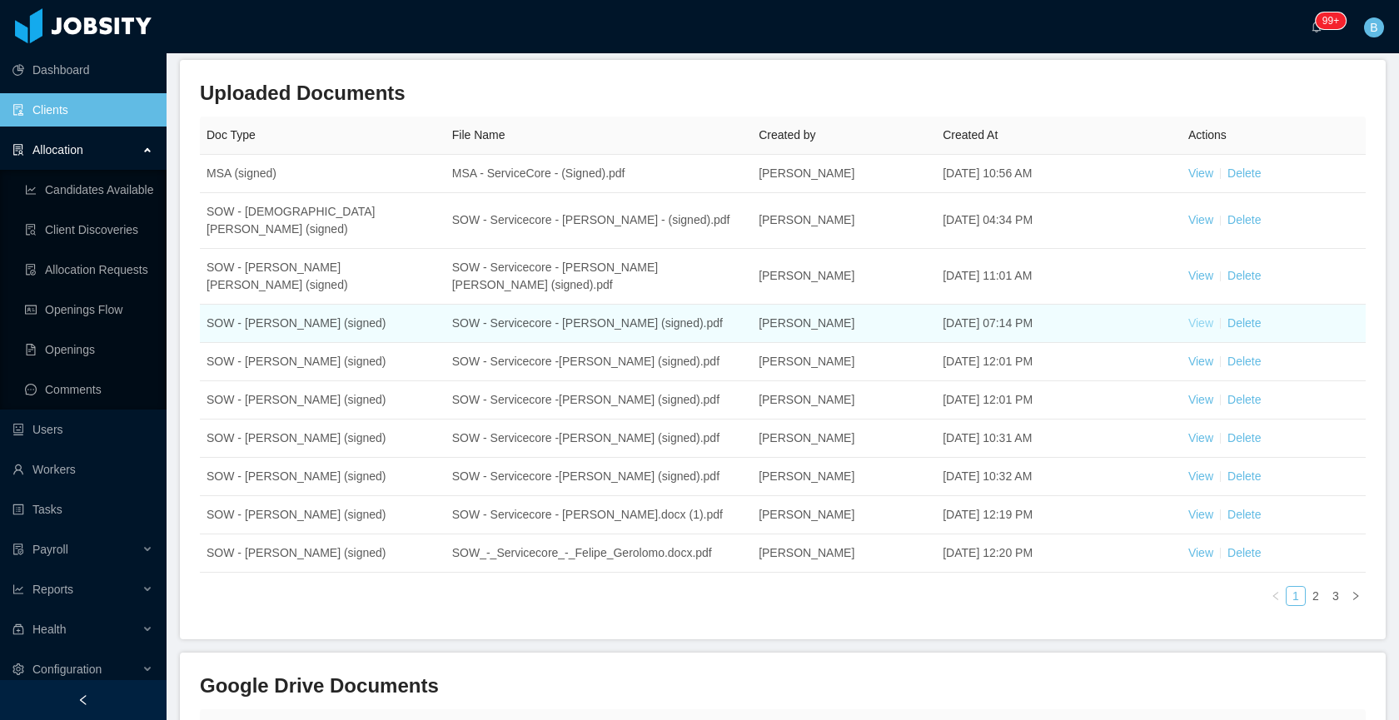
click at [1188, 324] on link "View" at bounding box center [1200, 322] width 25 height 13
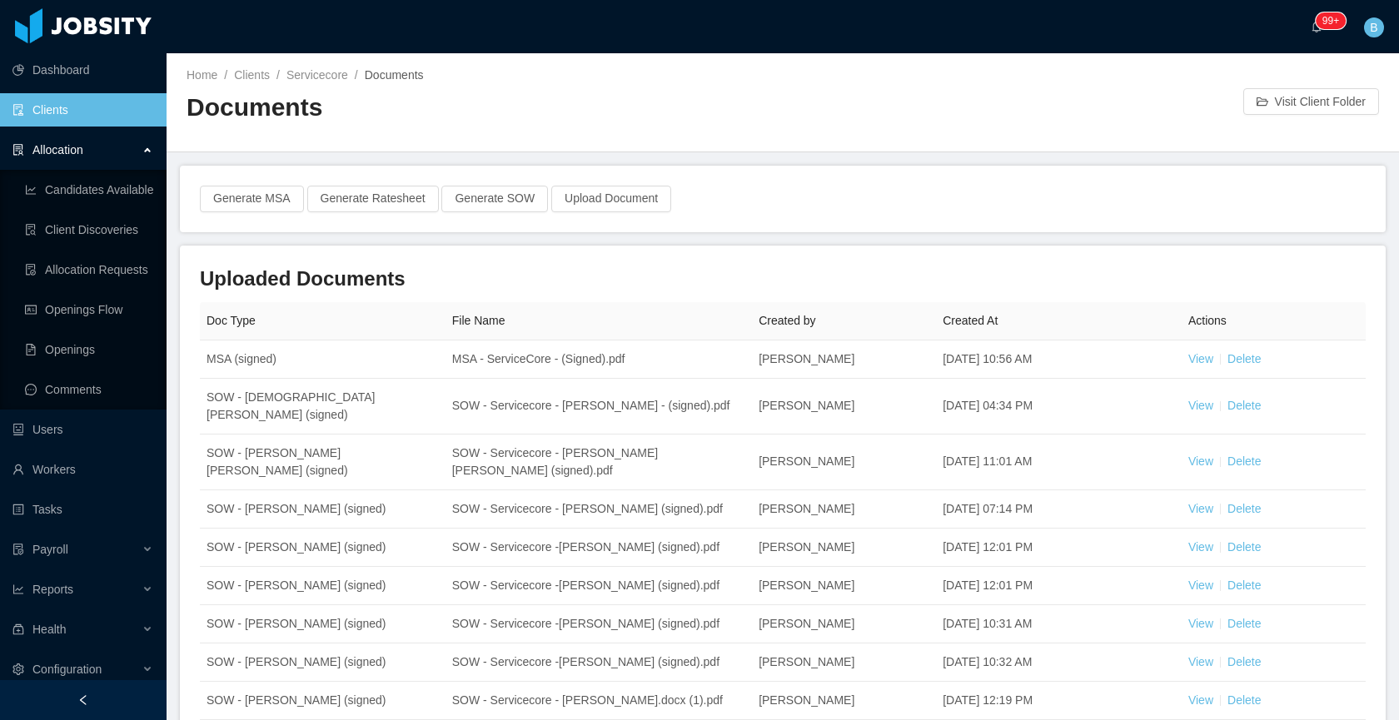
scroll to position [186, 0]
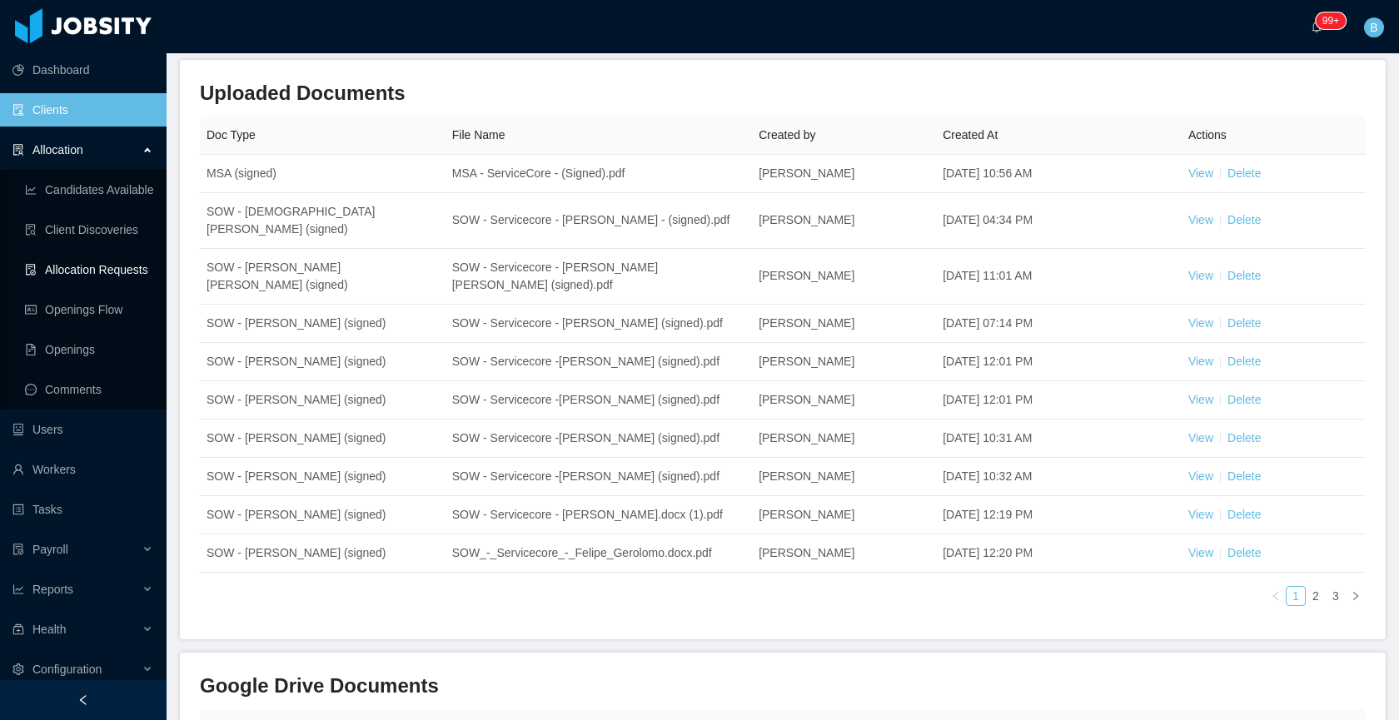
click at [87, 259] on link "Allocation Requests" at bounding box center [89, 269] width 128 height 33
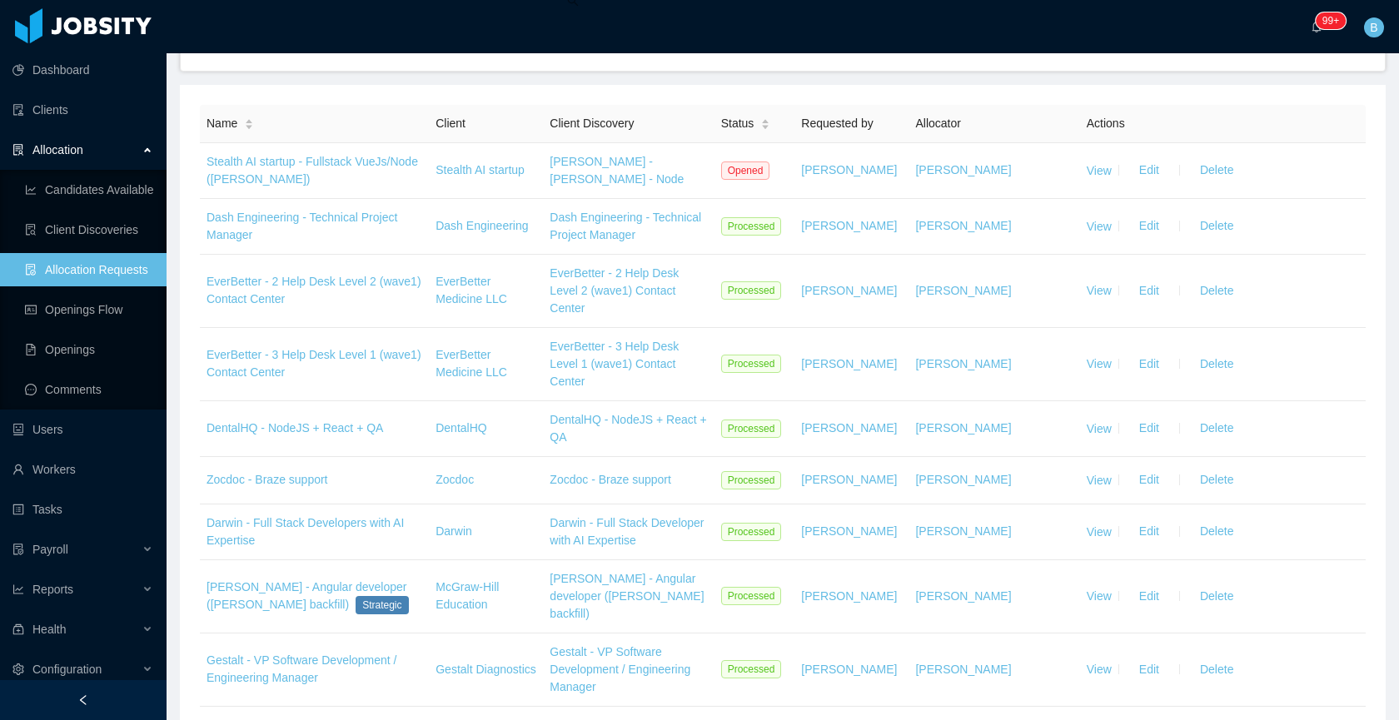
scroll to position [203, 0]
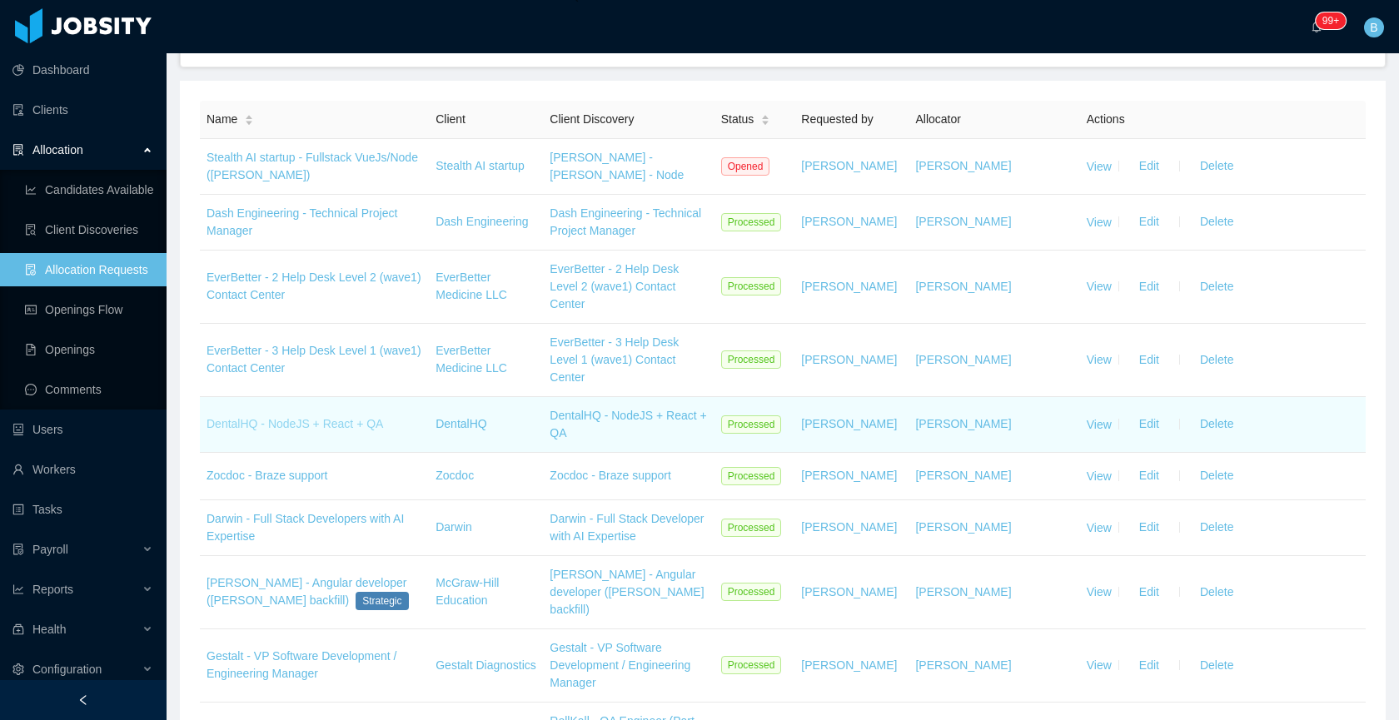
click at [312, 419] on link "DentalHQ - NodeJS + React + QA" at bounding box center [295, 423] width 177 height 13
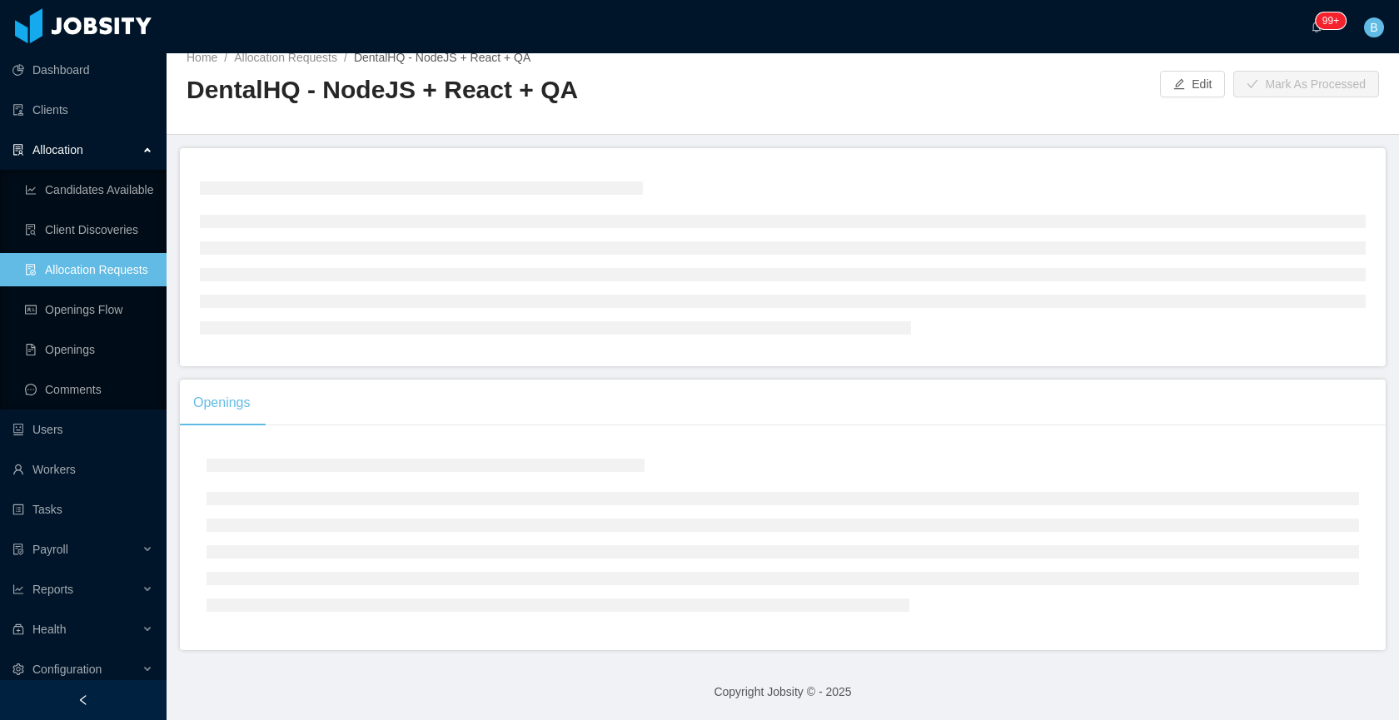
scroll to position [203, 0]
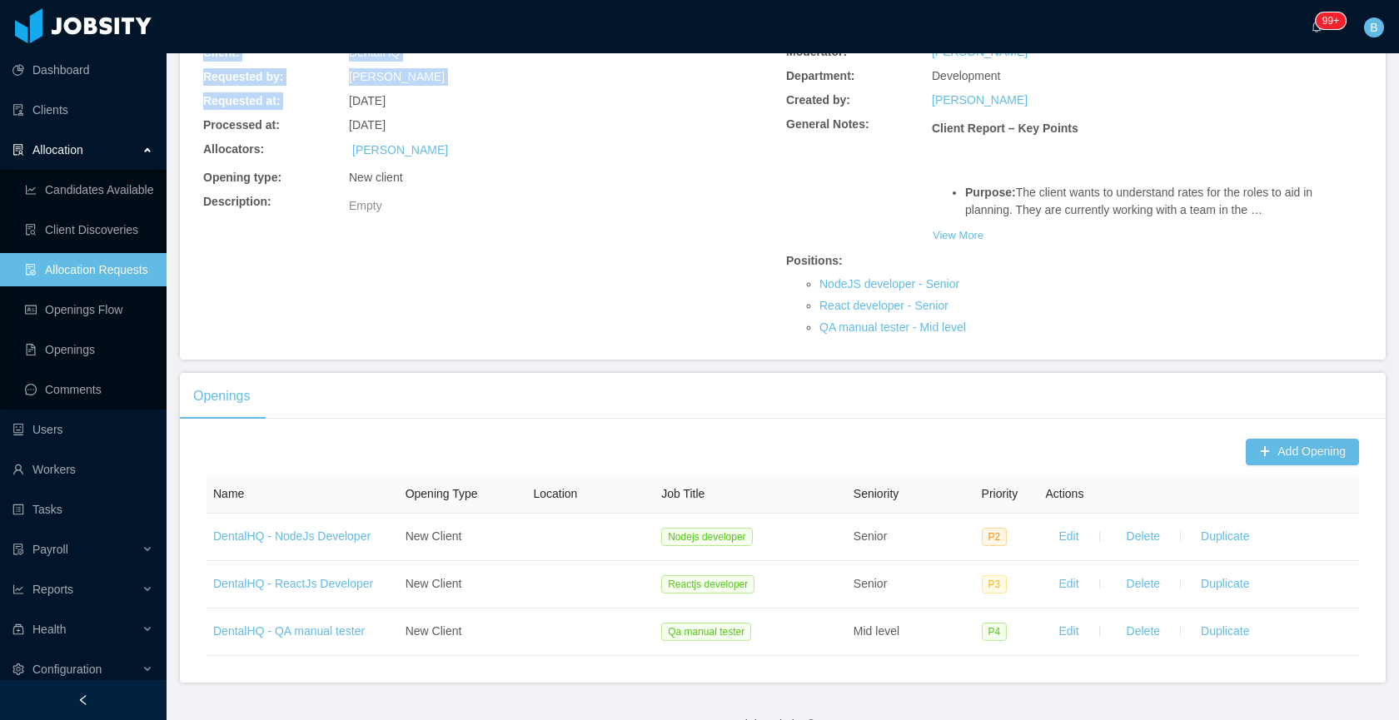
click at [194, 97] on div "Allocation Request Information Status: Processed Client: DentalHQ Requested by:…" at bounding box center [783, 161] width 1206 height 397
drag, startPoint x: 515, startPoint y: 252, endPoint x: 605, endPoint y: 262, distance: 91.3
click at [535, 256] on div "Allocation Request Information Status: Processed Client: DentalHQ Requested by:…" at bounding box center [783, 161] width 1166 height 357
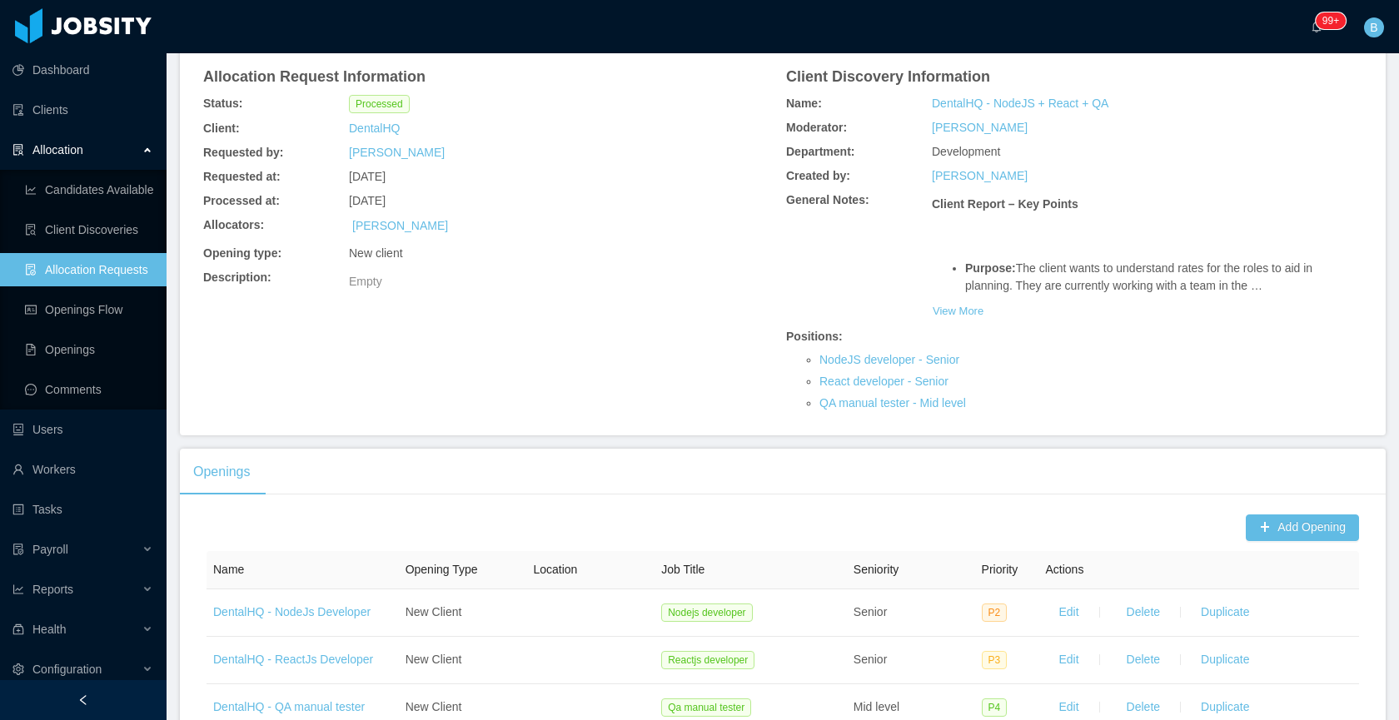
scroll to position [0, 0]
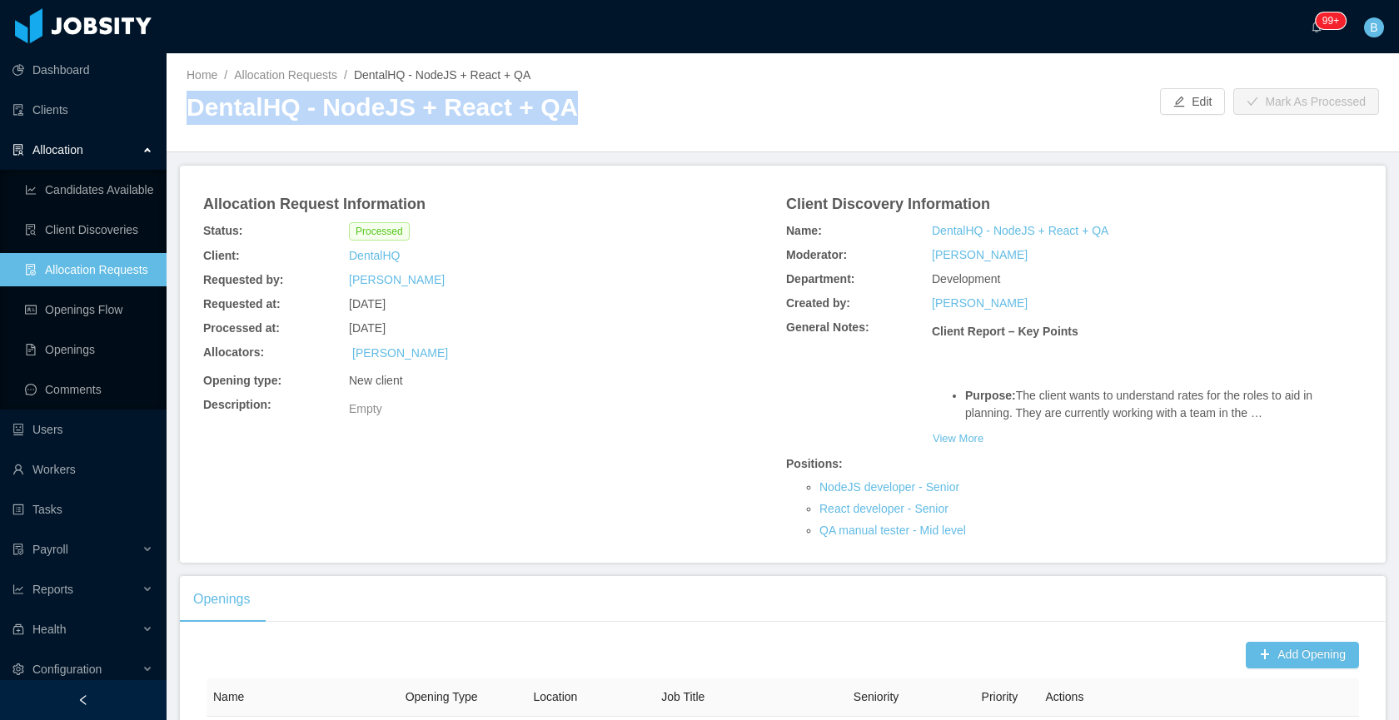
drag, startPoint x: 509, startPoint y: 113, endPoint x: 216, endPoint y: 110, distance: 293.1
click at [178, 112] on div "Home / Allocation Requests / DentalHQ - NodeJS + React + QA / DentalHQ - NodeJS…" at bounding box center [783, 102] width 1232 height 99
copy h2 "DentalHQ - NodeJS + React + QA"
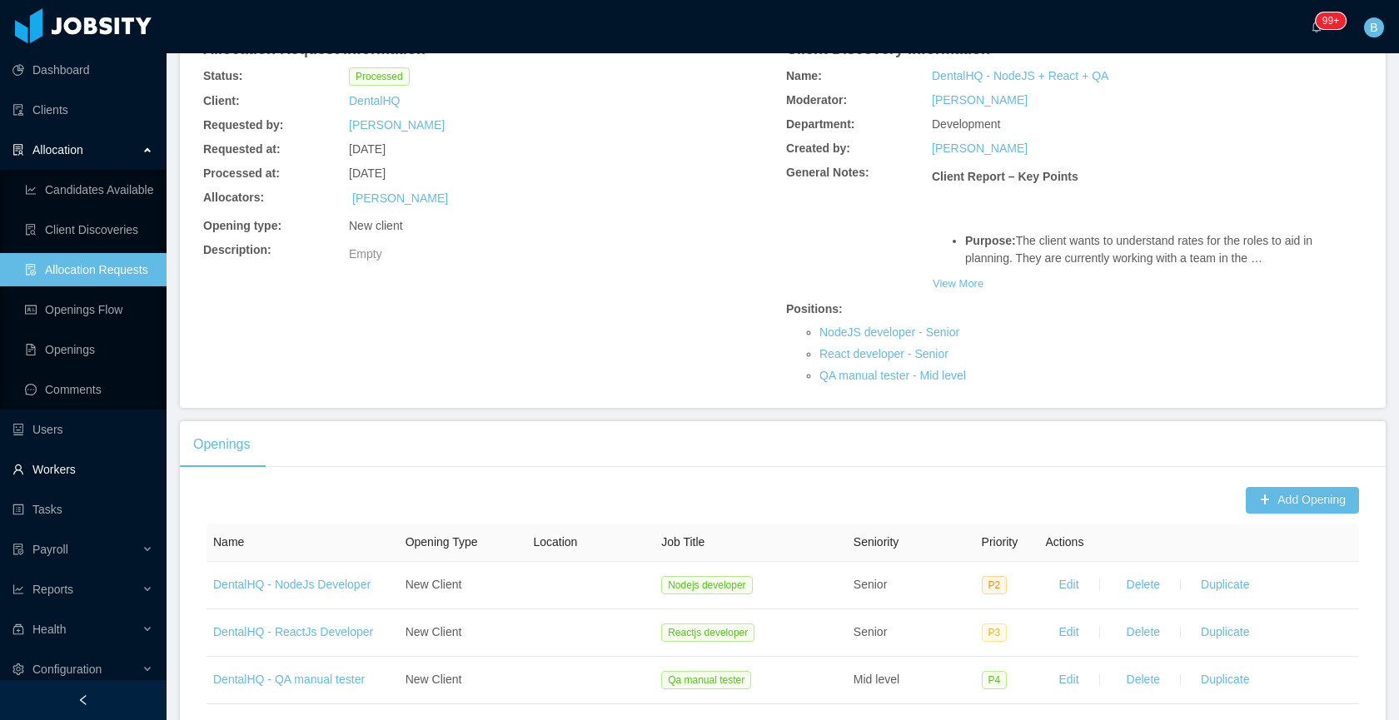
scroll to position [152, 0]
click at [962, 282] on button "View More" at bounding box center [958, 286] width 52 height 27
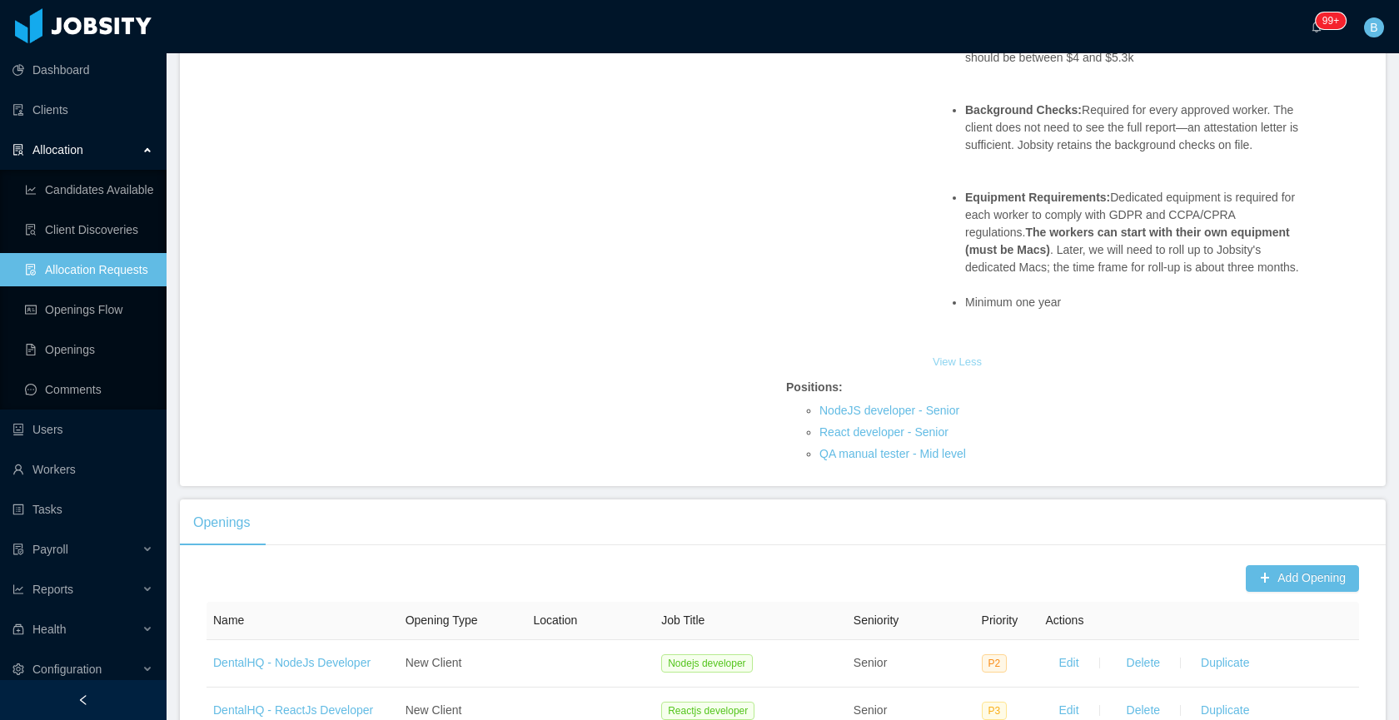
scroll to position [567, 0]
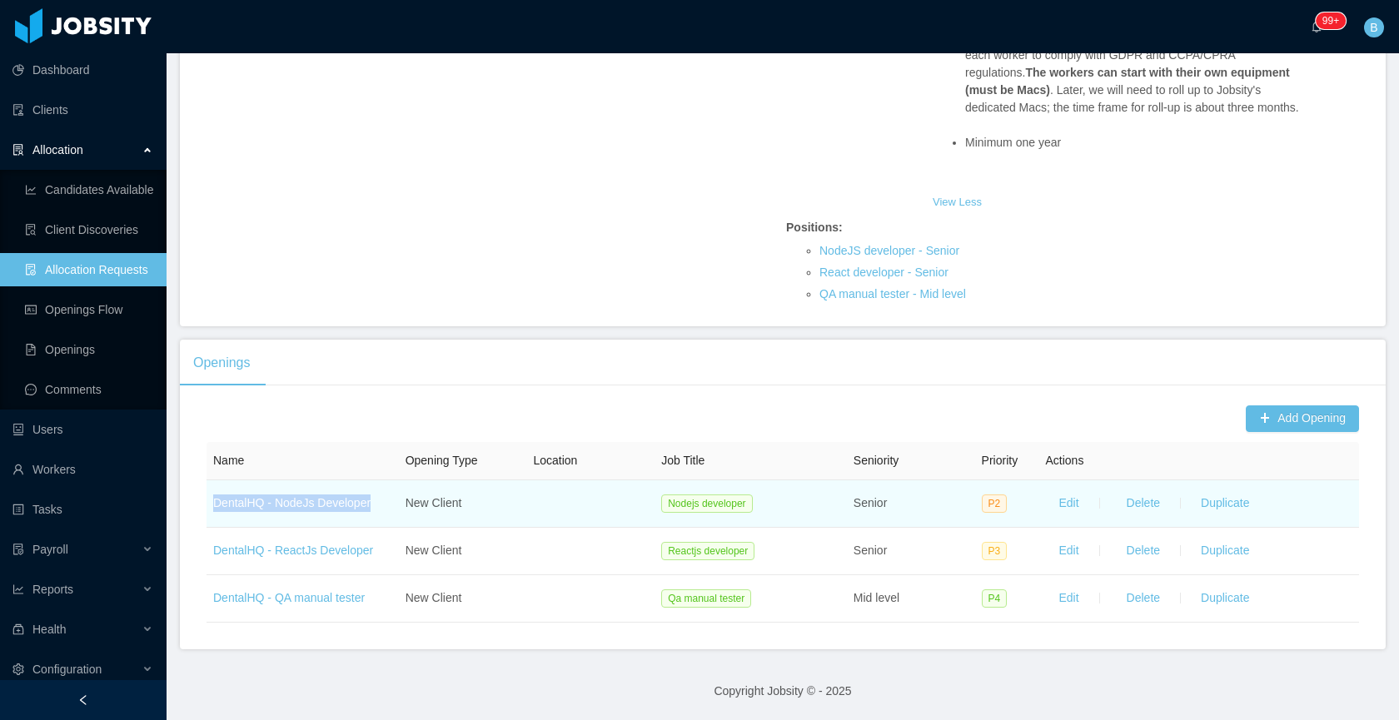
drag, startPoint x: 351, startPoint y: 510, endPoint x: 214, endPoint y: 500, distance: 137.7
click at [214, 500] on td "DentalHQ - NodeJs Developer" at bounding box center [303, 503] width 192 height 47
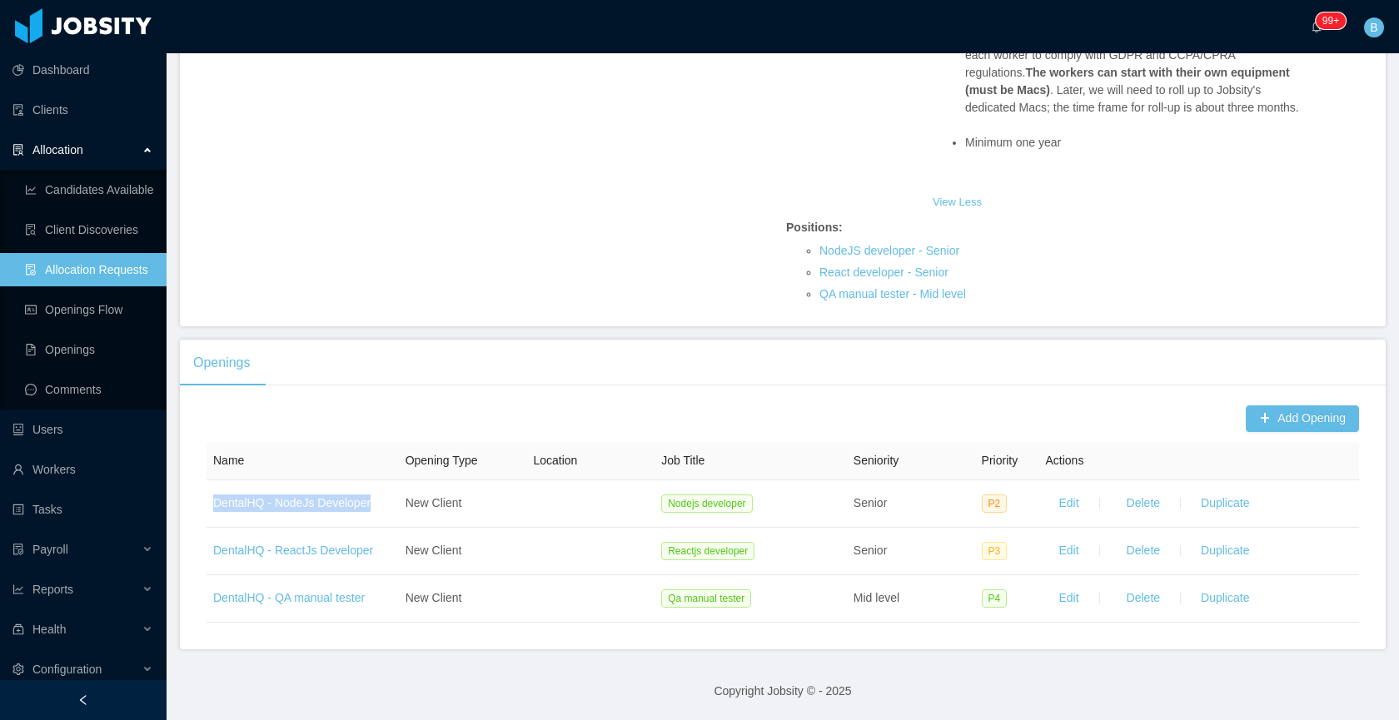
copy link "DentalHQ - NodeJs Developer"
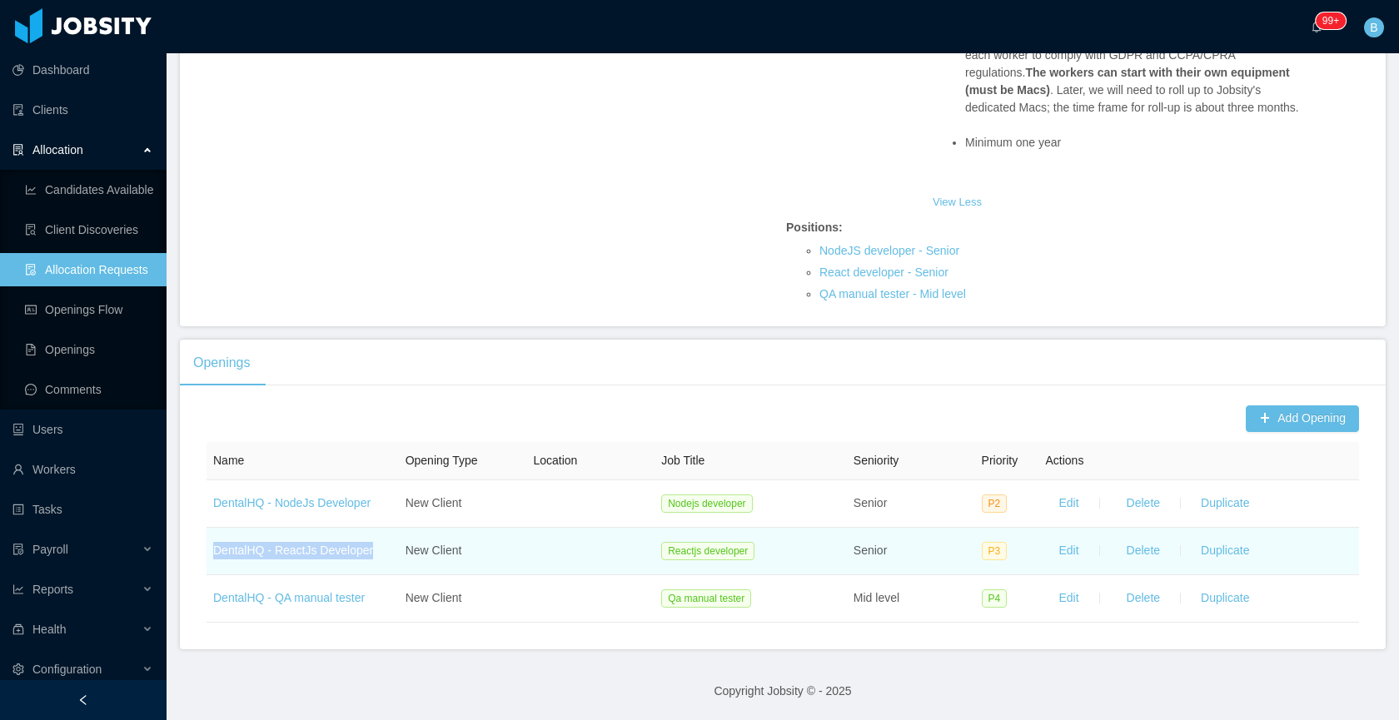
drag, startPoint x: 392, startPoint y: 557, endPoint x: 212, endPoint y: 555, distance: 180.7
click at [212, 555] on td "DentalHQ - ReactJs Developer" at bounding box center [303, 551] width 192 height 47
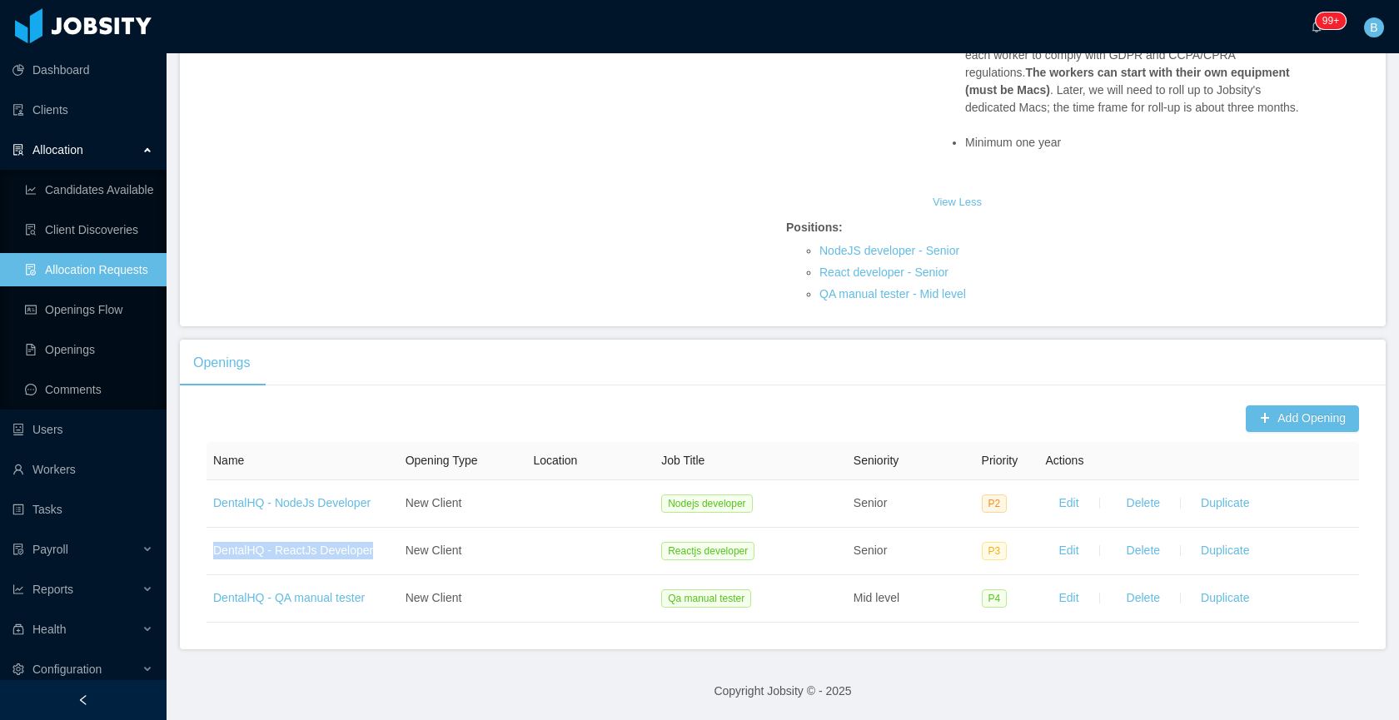
copy link "DentalHQ - ReactJs Developer"
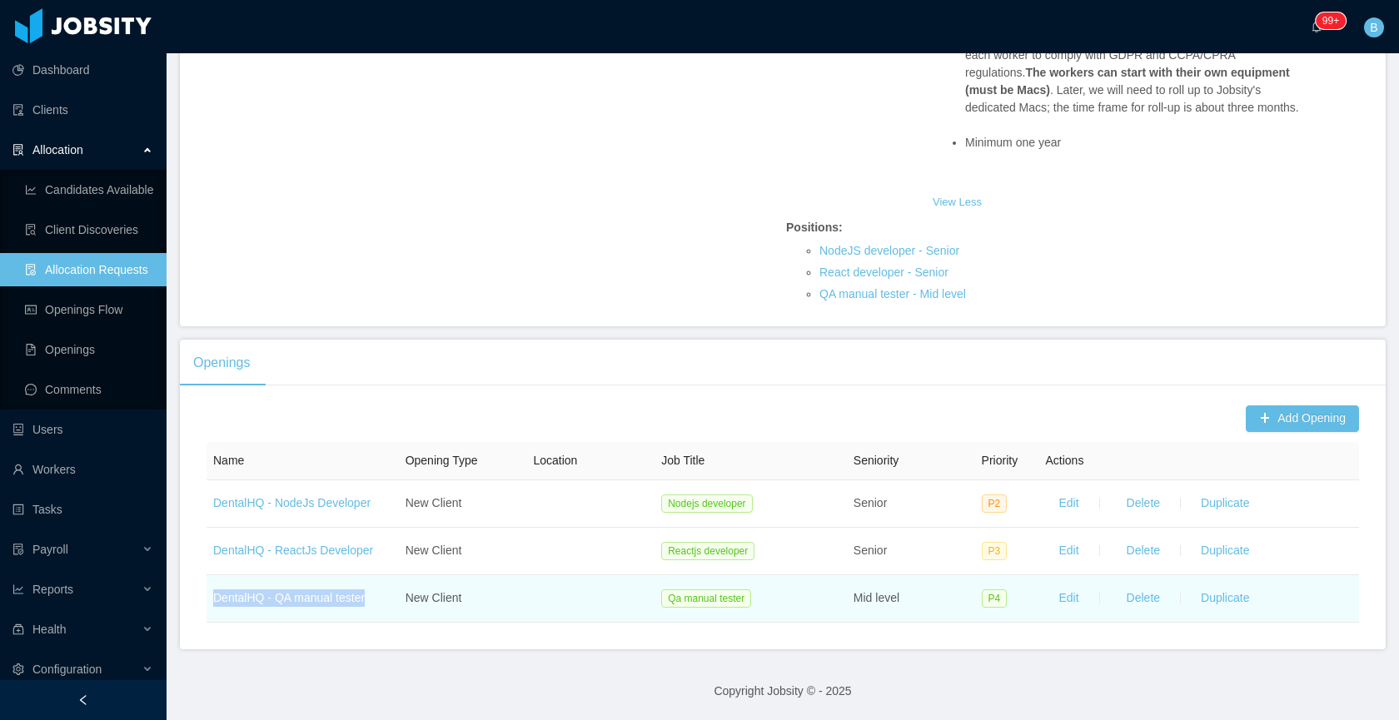
drag, startPoint x: 375, startPoint y: 601, endPoint x: 214, endPoint y: 601, distance: 160.7
click at [214, 602] on td "DentalHQ - QA manual tester" at bounding box center [303, 598] width 192 height 47
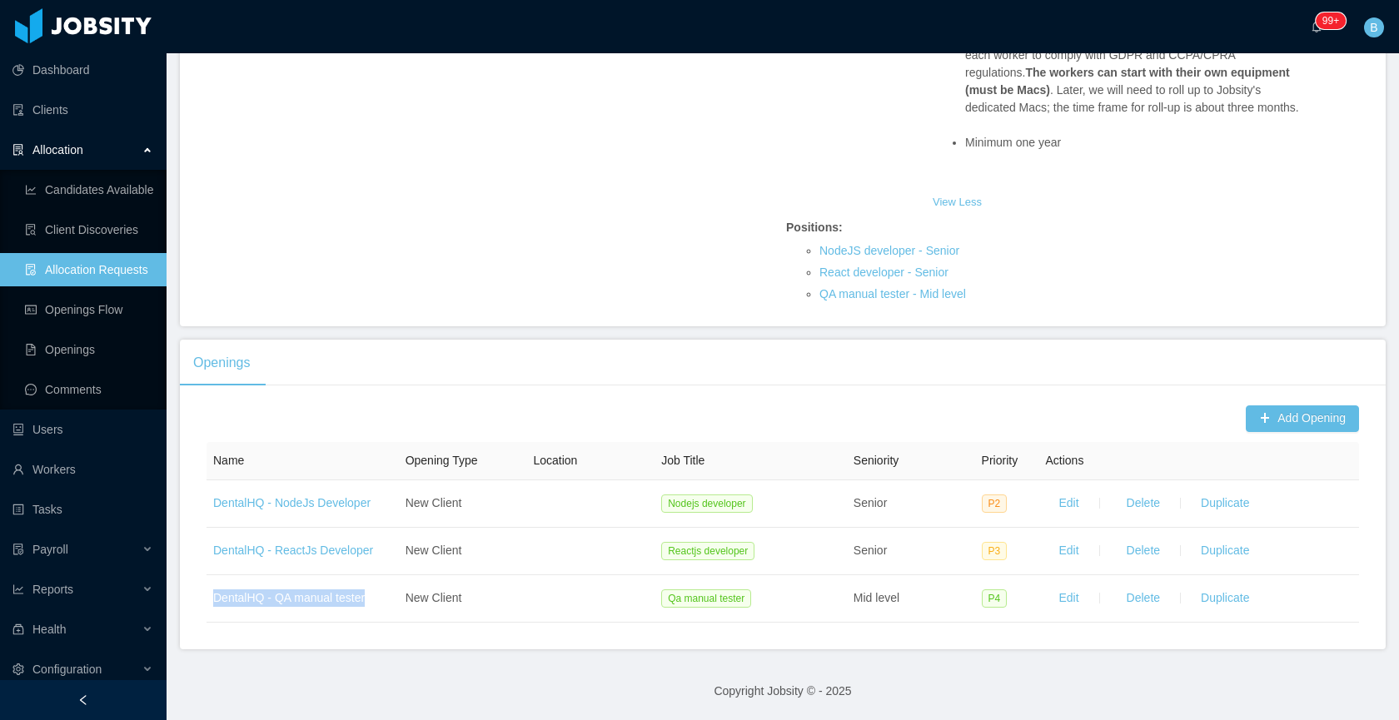
copy link "DentalHQ - QA manual tester"
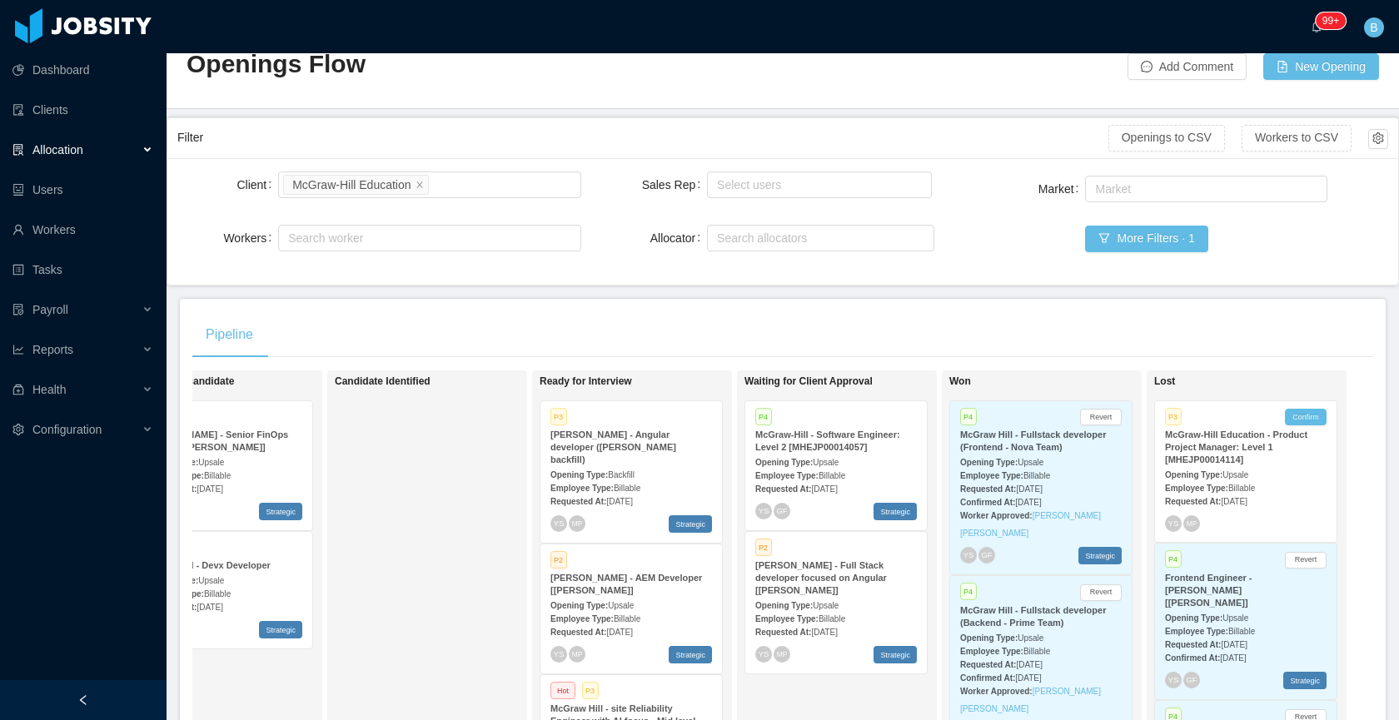
scroll to position [67, 0]
